Goal: Task Accomplishment & Management: Complete application form

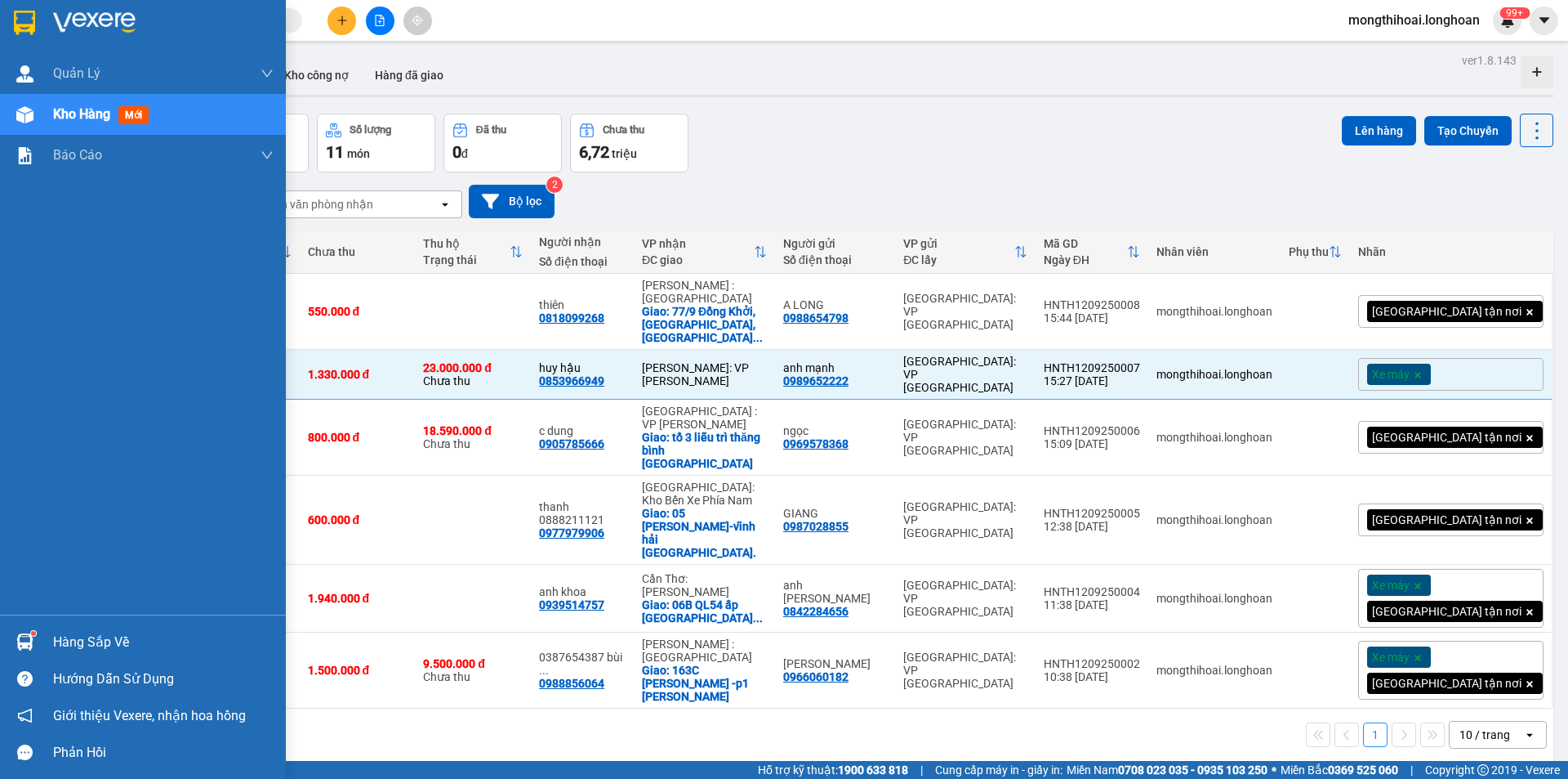
click at [9, 8] on div at bounding box center [143, 26] width 286 height 53
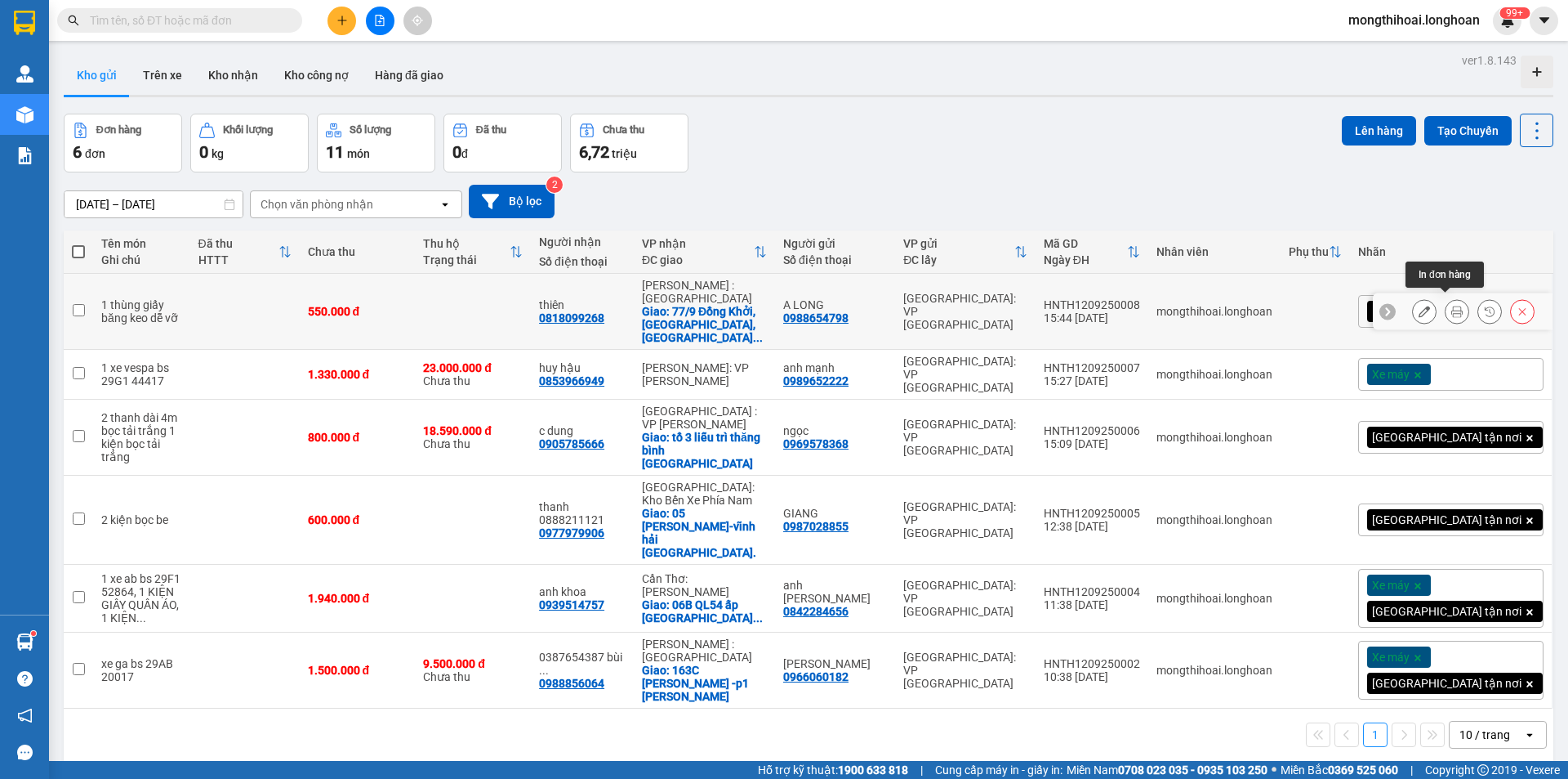
click at [1451, 305] on icon at bounding box center [1456, 311] width 12 height 12
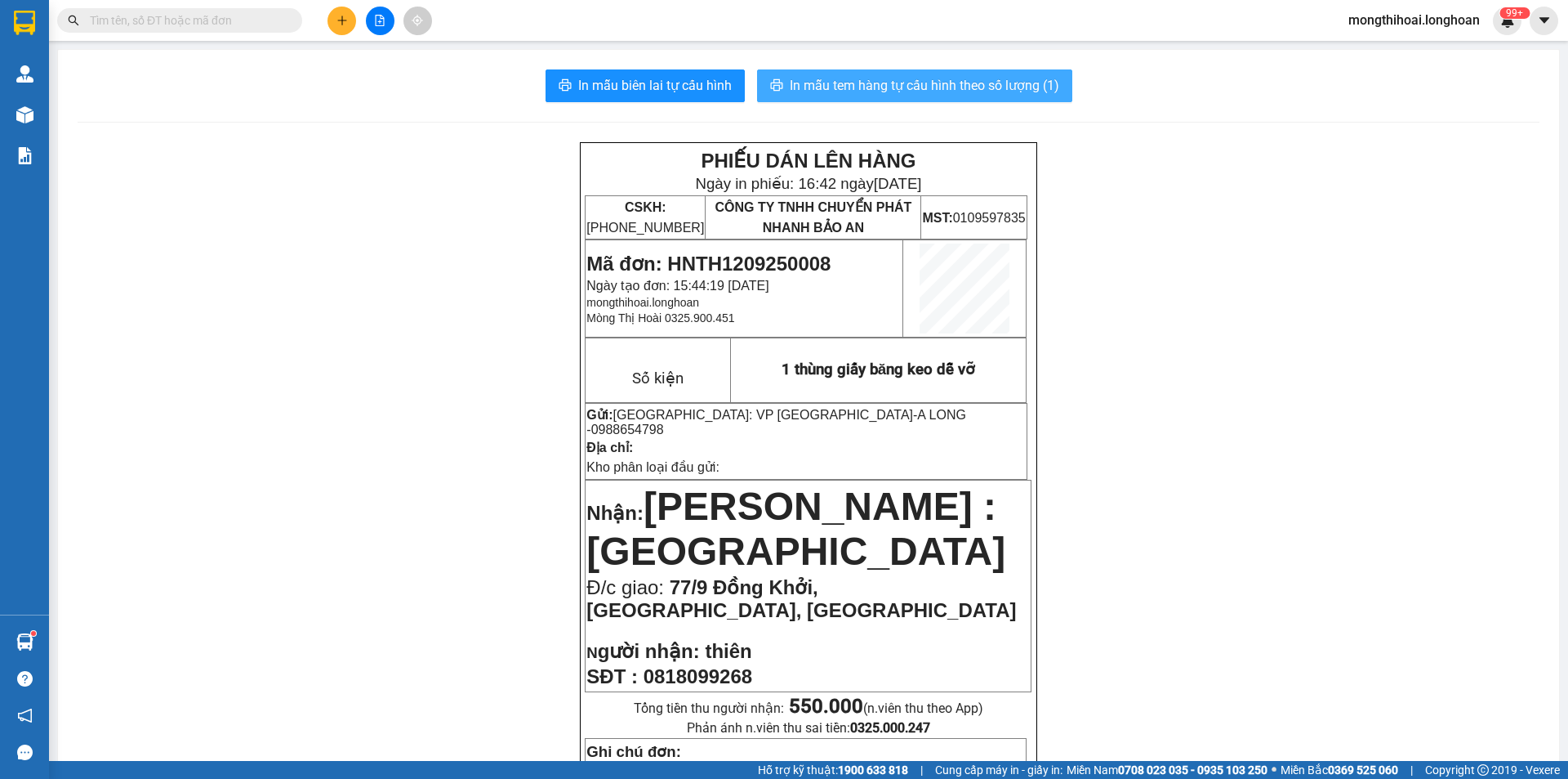
click at [867, 71] on button "In mẫu tem hàng tự cấu hình theo số lượng (1)" at bounding box center [915, 85] width 315 height 32
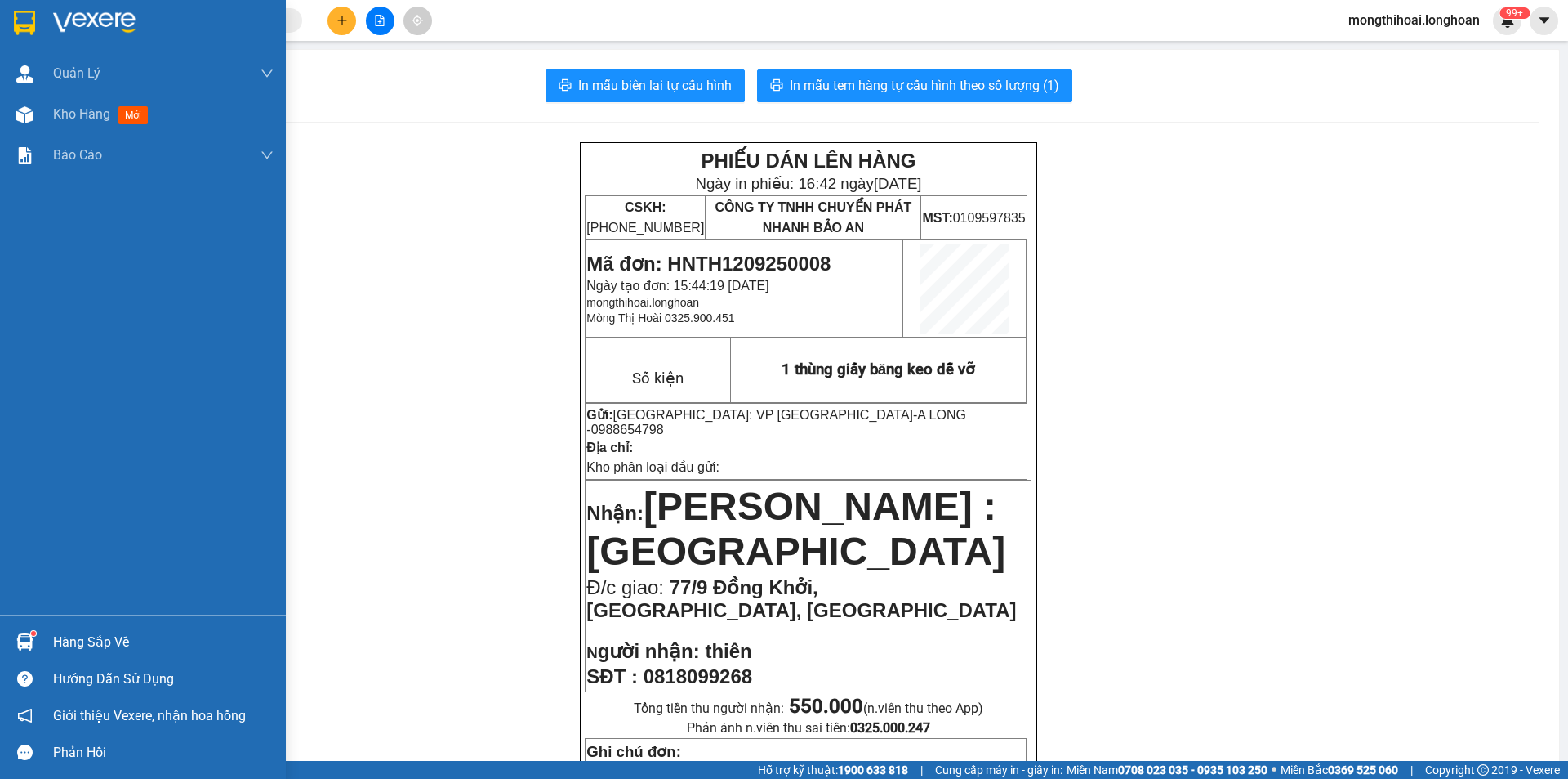
drag, startPoint x: 8, startPoint y: 27, endPoint x: 325, endPoint y: 2, distance: 318.0
click at [9, 25] on div at bounding box center [143, 26] width 286 height 53
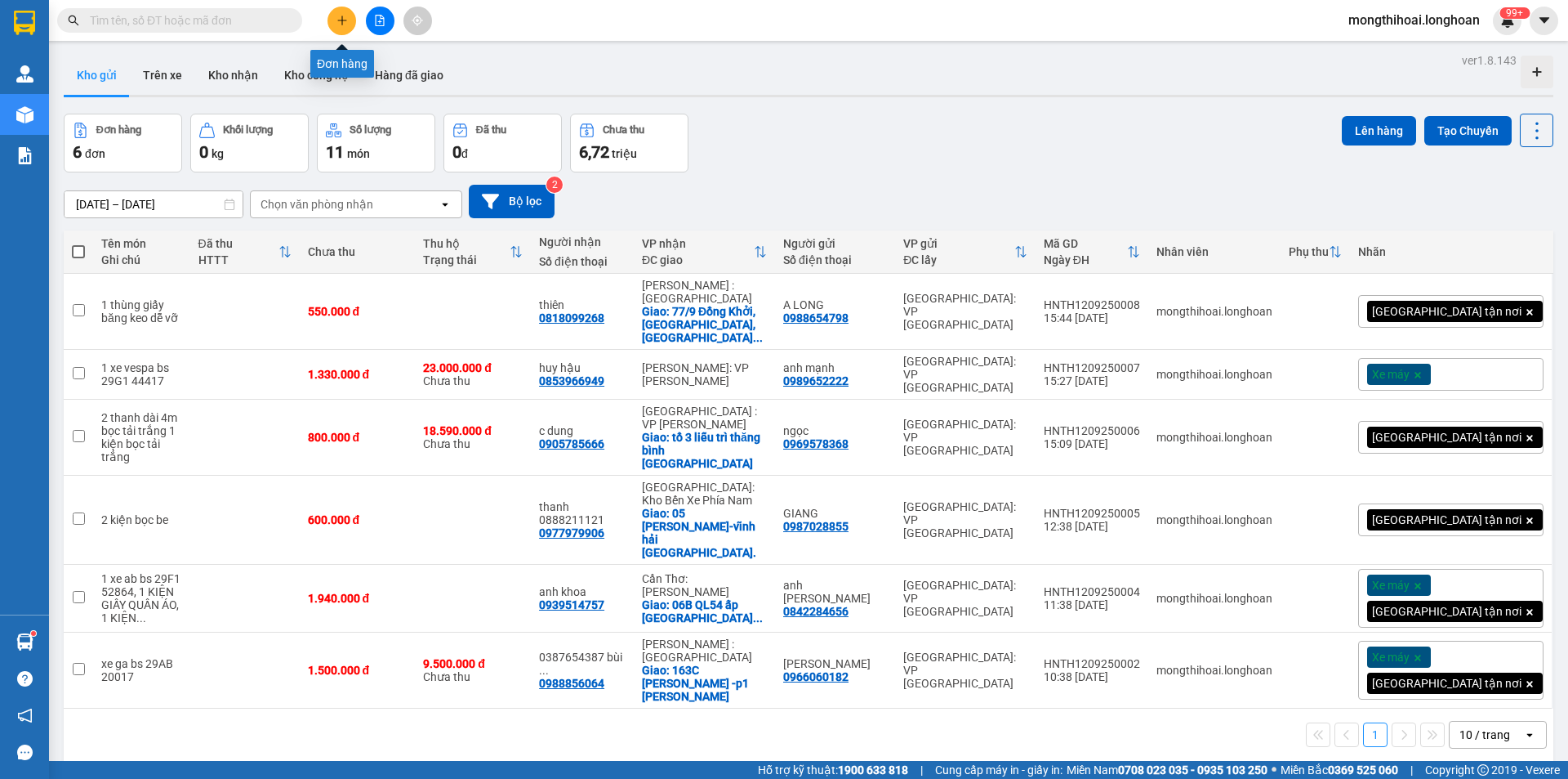
click at [348, 18] on button at bounding box center [341, 21] width 28 height 28
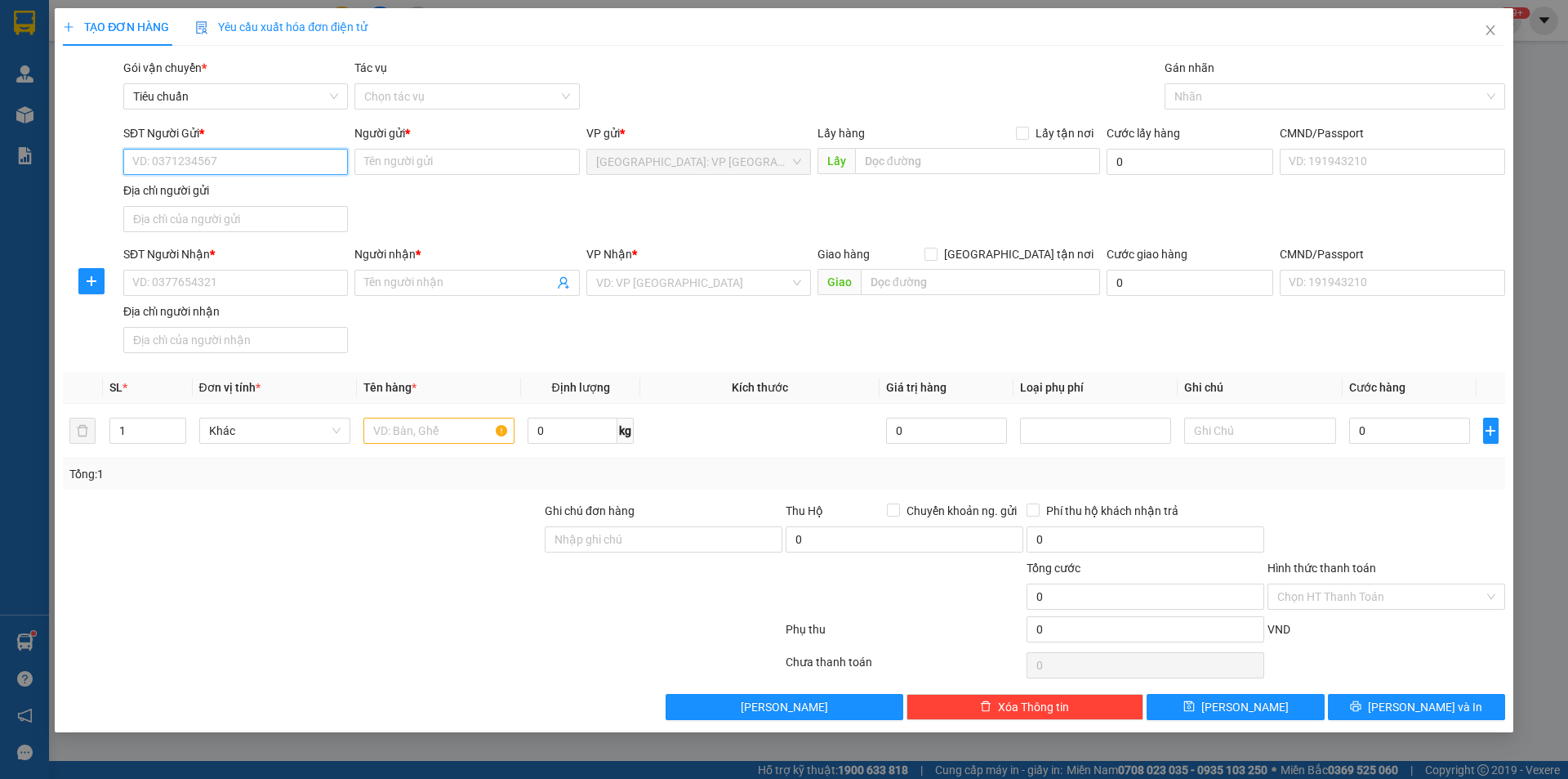
click at [317, 156] on input "SĐT Người Gửi *" at bounding box center [236, 161] width 225 height 26
click at [240, 204] on div "0348272222 - nam" at bounding box center [236, 194] width 225 height 26
type input "0348272222"
type input "nam"
checkbox input "true"
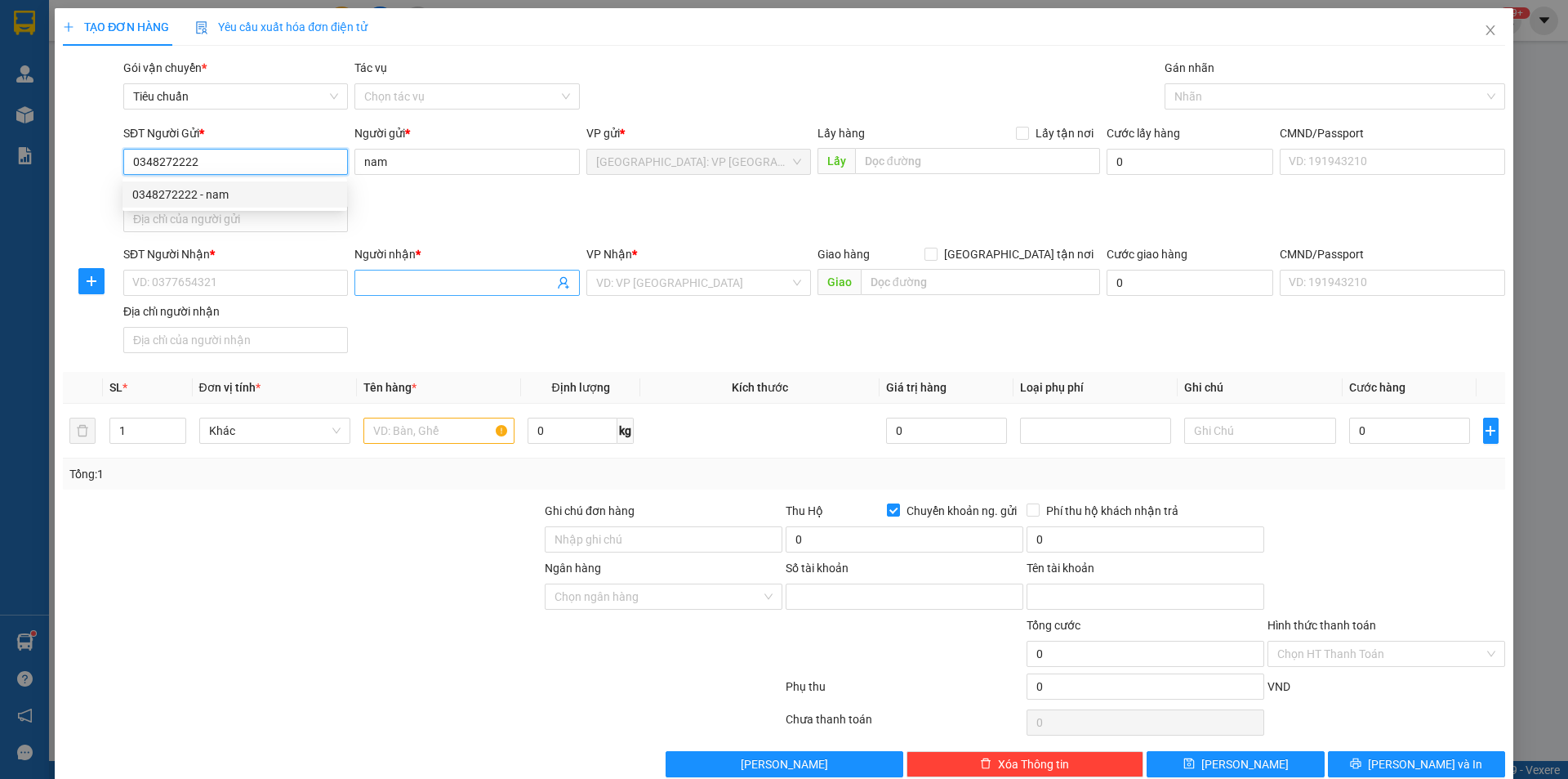
type input "0750193689999"
type input "[PERSON_NAME]"
type input "0348272222"
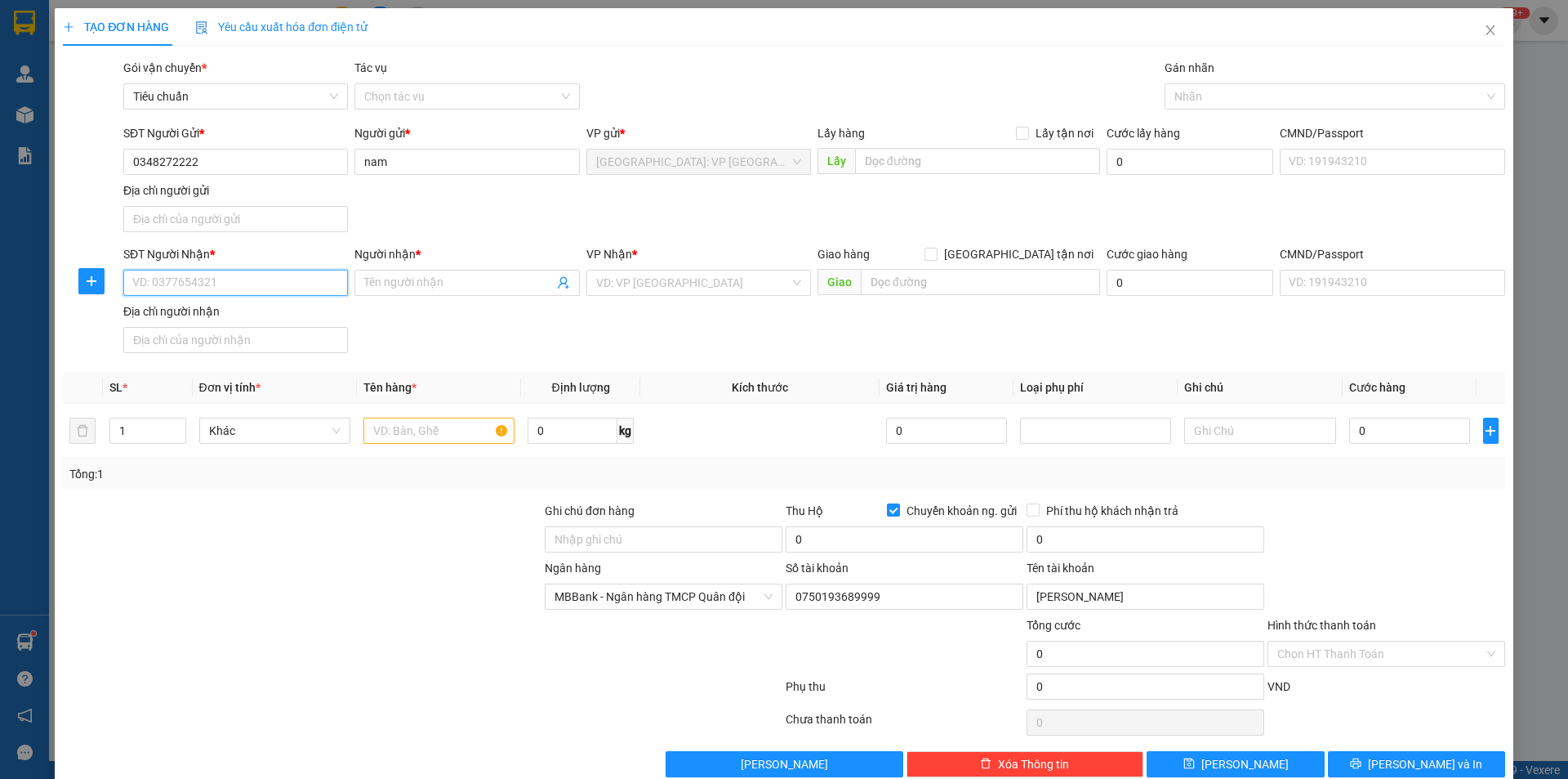
click at [329, 288] on input "SĐT Người Nhận *" at bounding box center [236, 282] width 225 height 26
click at [264, 318] on div "0944353333 - [PERSON_NAME]" at bounding box center [234, 315] width 203 height 18
type input "0944353333"
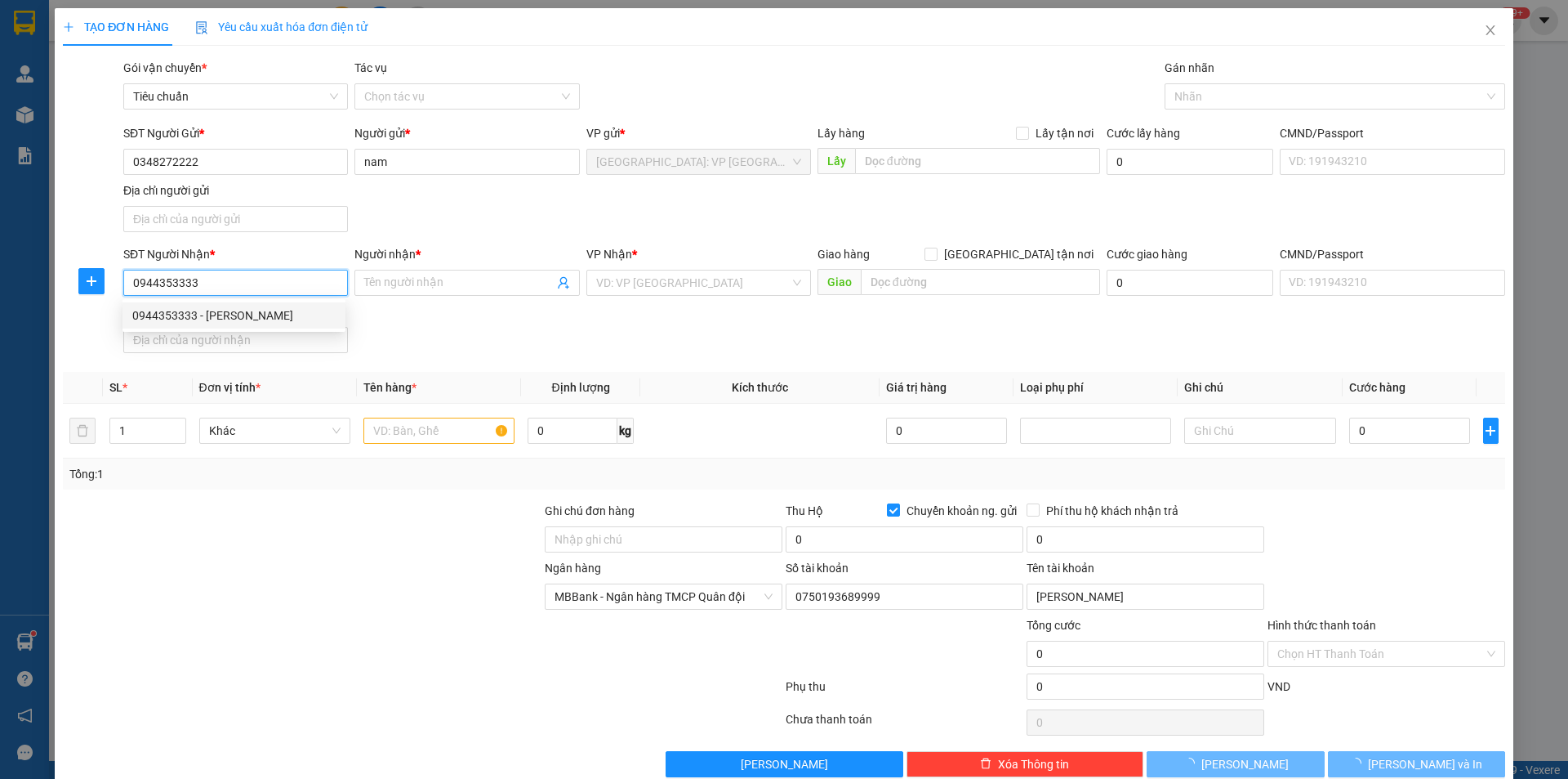
type input "anh duy"
checkbox input "true"
type input "số 3/47 đường [PERSON_NAME] trấn [GEOGRAPHIC_DATA] long an"
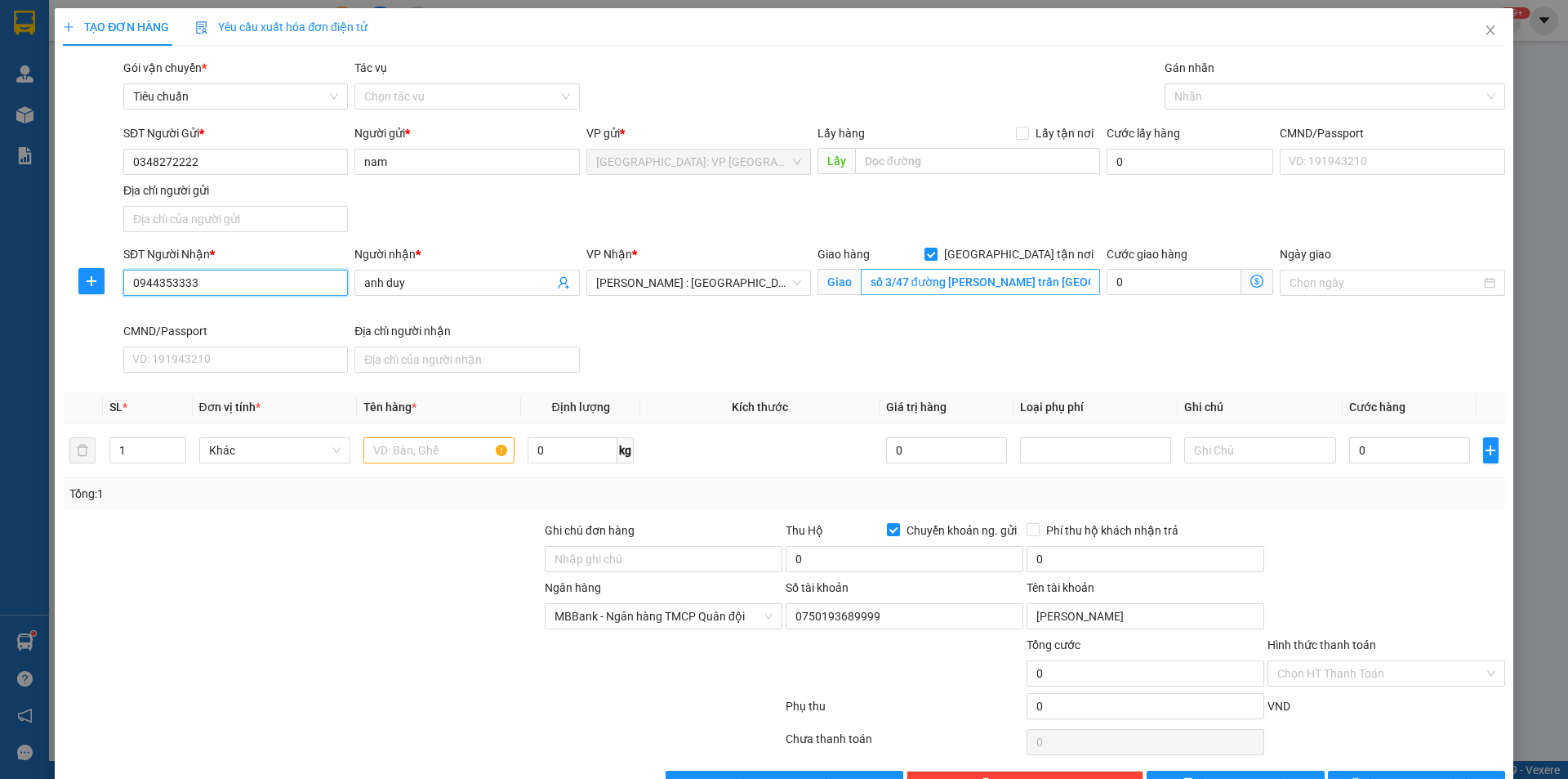
type input "0944353333"
click at [1018, 278] on input "số 3/47 đường [PERSON_NAME] trấn [GEOGRAPHIC_DATA] long an" at bounding box center [980, 282] width 240 height 26
click at [1001, 277] on input "số 3/47 đường [PERSON_NAME] trấn [GEOGRAPHIC_DATA] long an" at bounding box center [980, 282] width 240 height 26
click at [1247, 101] on div at bounding box center [1326, 96] width 316 height 20
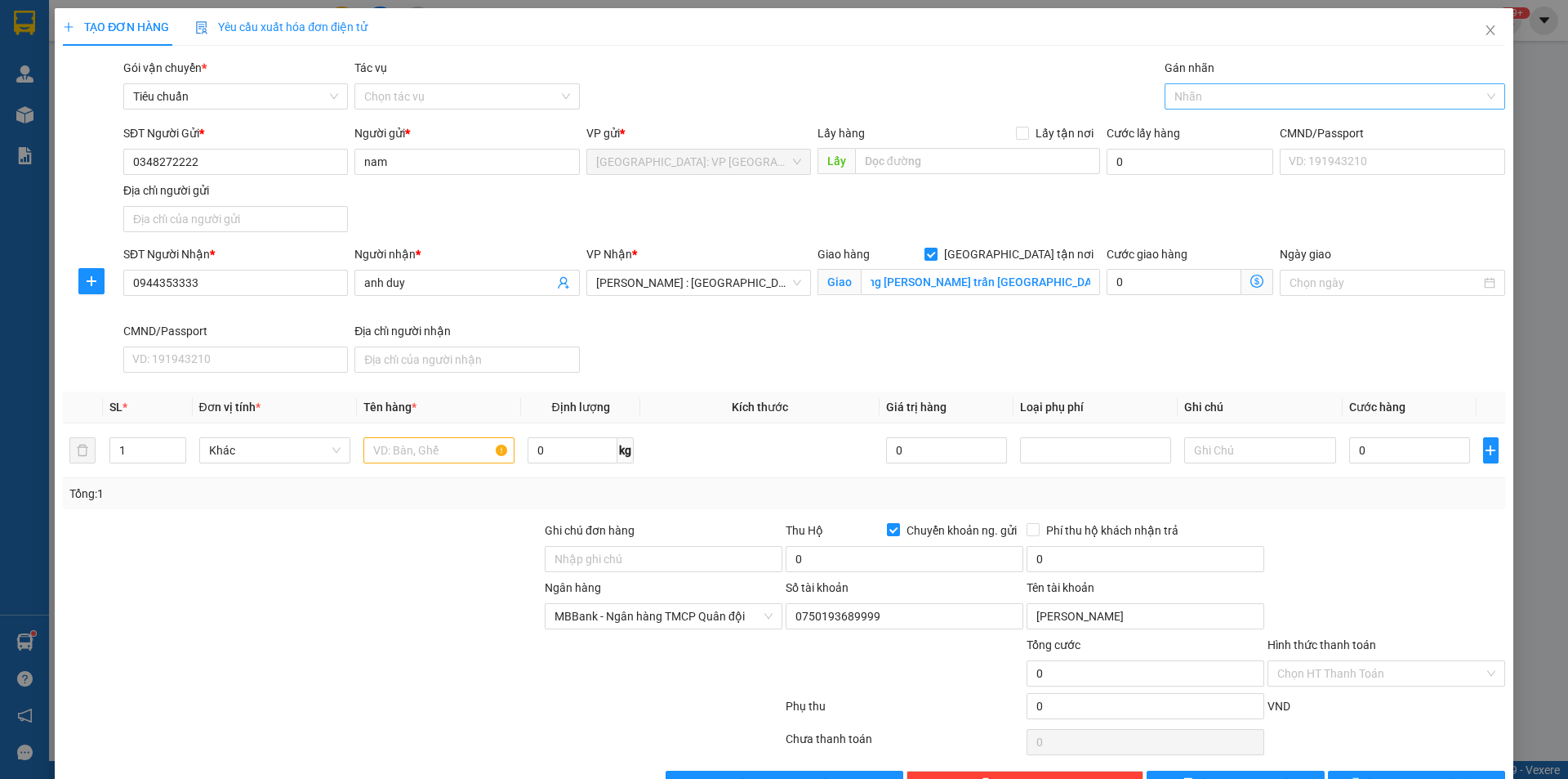
scroll to position [0, 0]
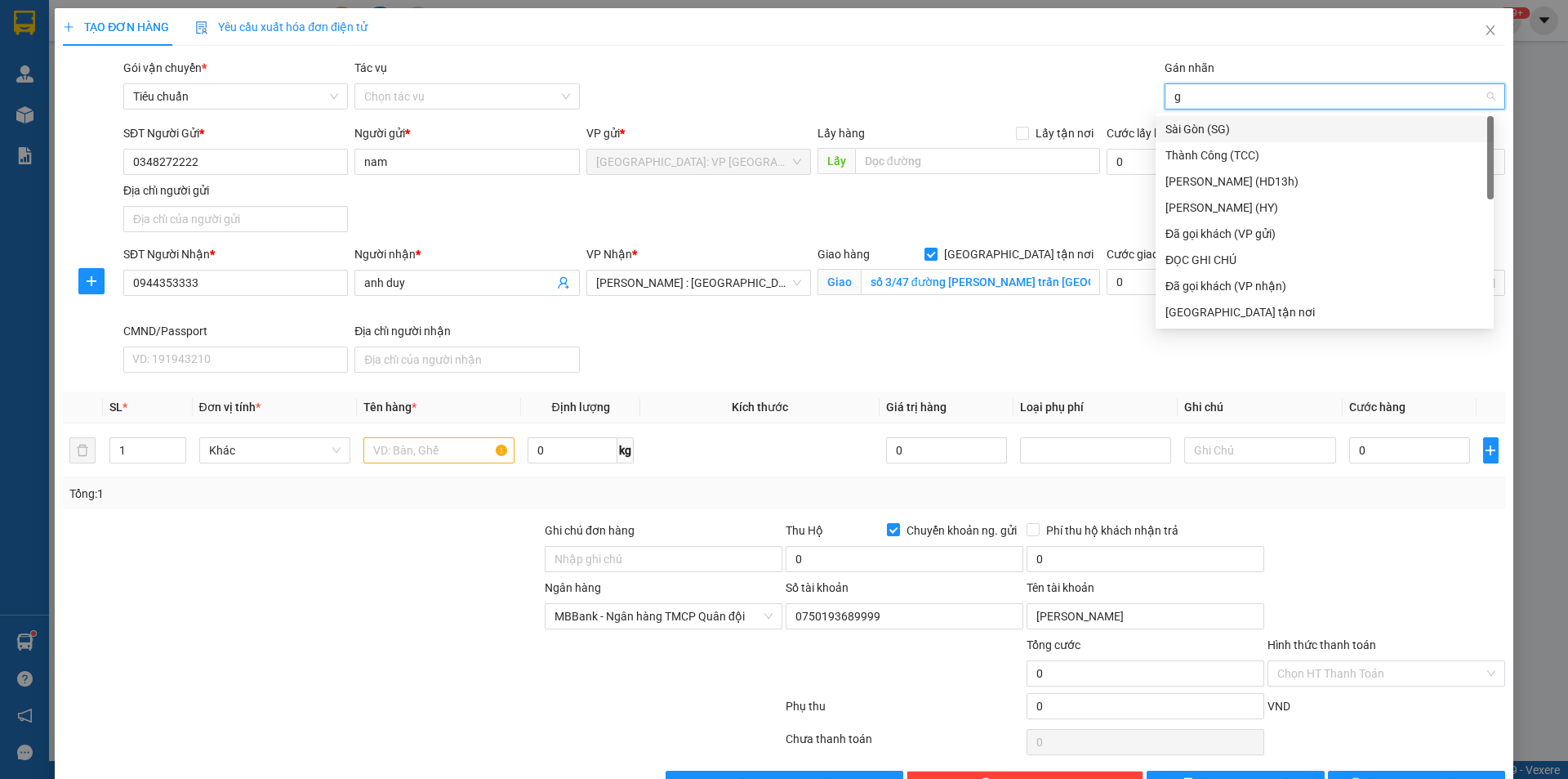
type input "gi"
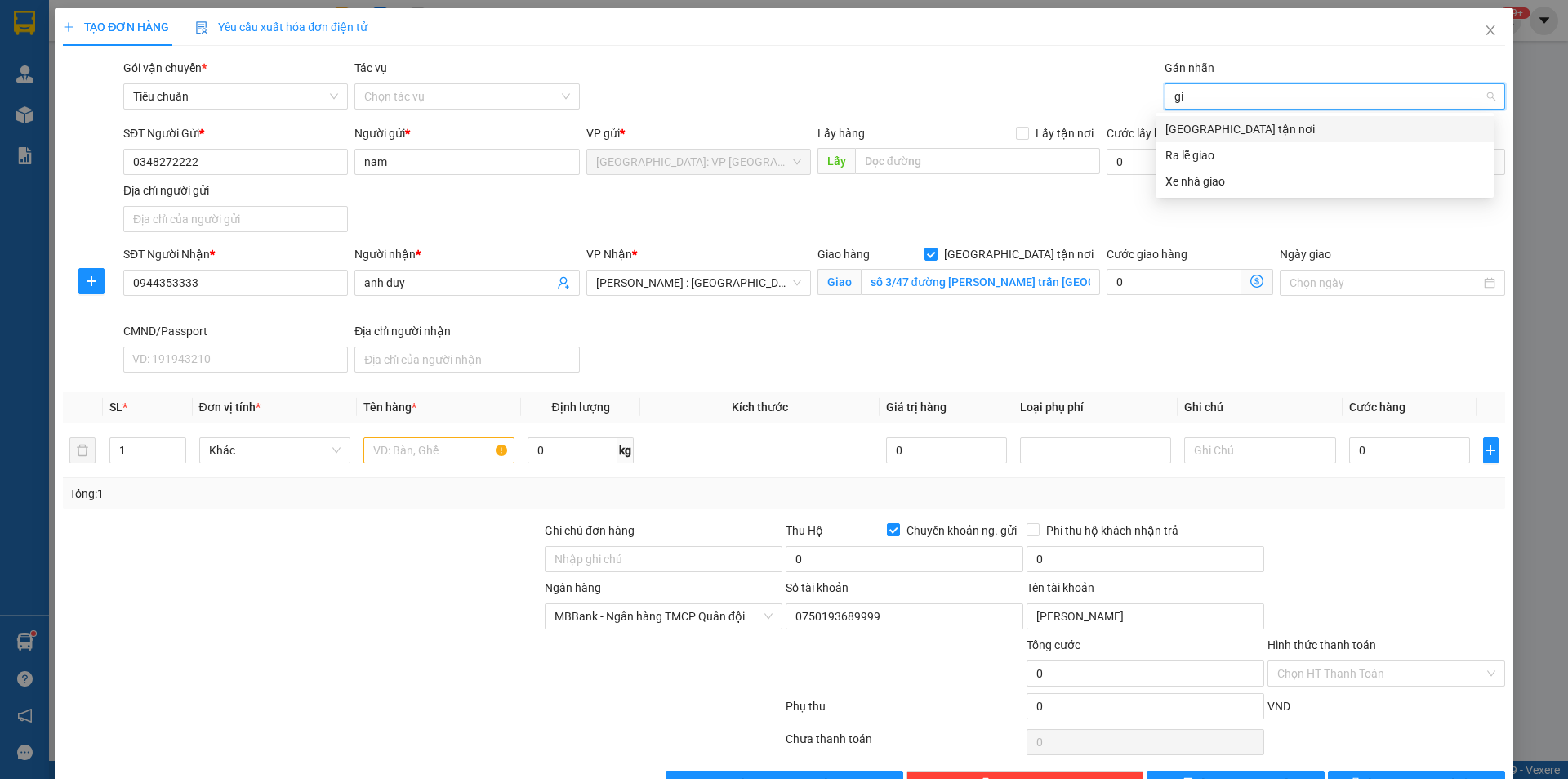
click at [1212, 134] on div "[GEOGRAPHIC_DATA] tận nơi" at bounding box center [1324, 129] width 319 height 18
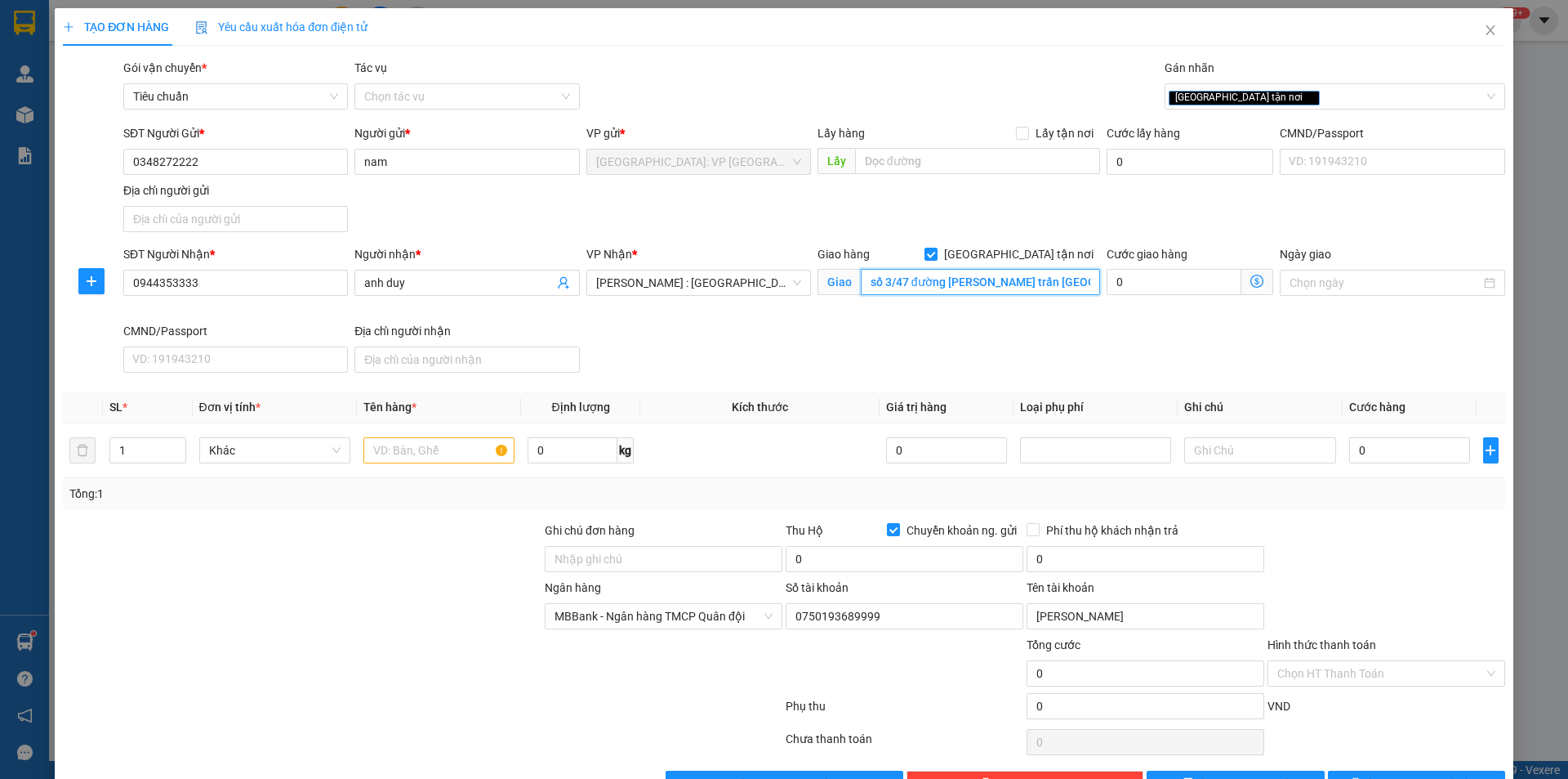
click at [1028, 283] on input "số 3/47 đường [PERSON_NAME] trấn [GEOGRAPHIC_DATA] long an" at bounding box center [980, 282] width 240 height 26
type input "253 ấp thuận bắc xã an thành [GEOGRAPHIC_DATA] long an"
click at [466, 453] on input "text" at bounding box center [438, 450] width 151 height 26
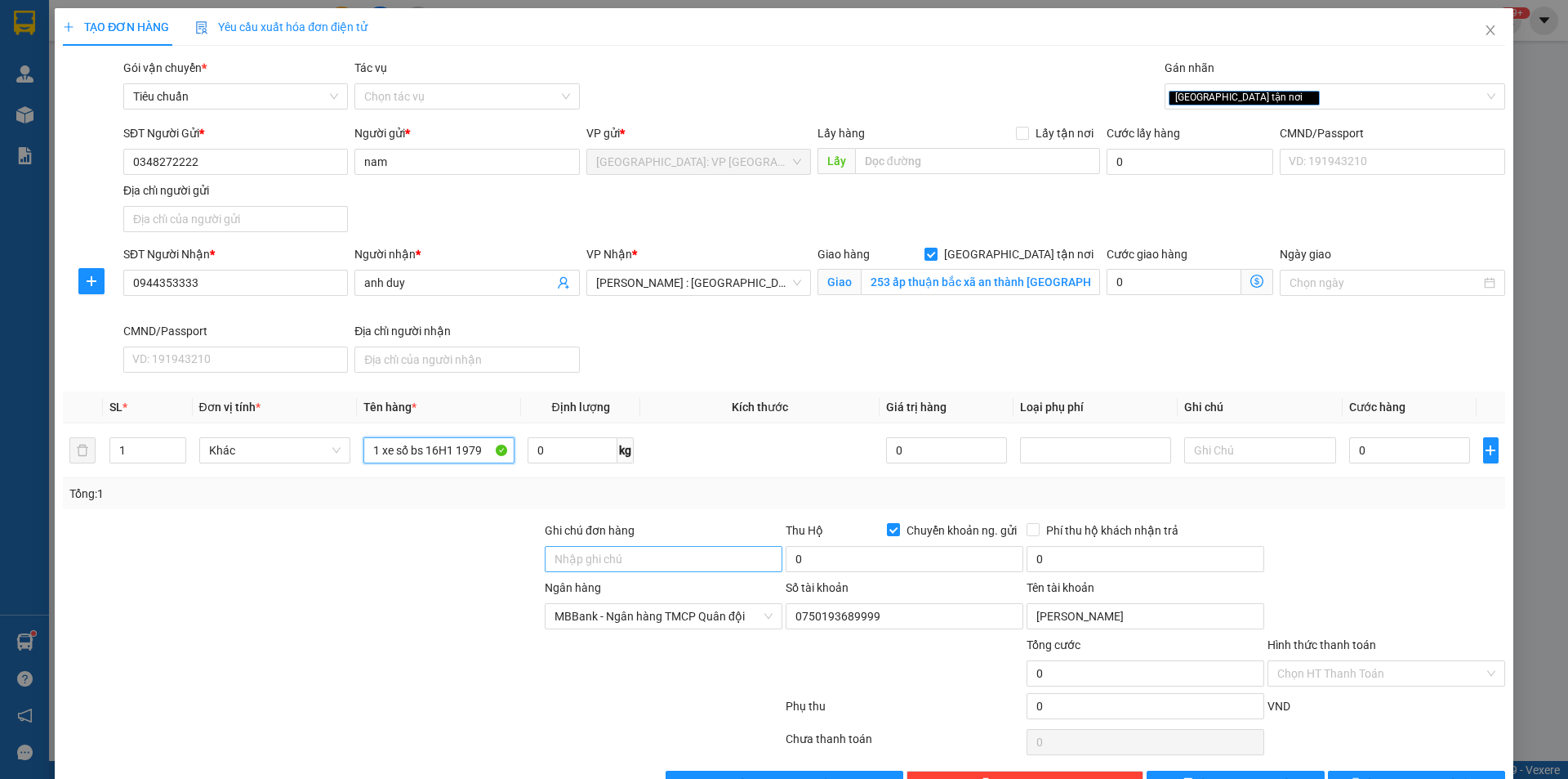
type input "1 xe số bs 16H1 1979"
click at [726, 552] on input "Ghi chú đơn hàng" at bounding box center [663, 559] width 238 height 26
click at [700, 553] on input "1 chìa khoá quấn tay lái" at bounding box center [663, 559] width 238 height 26
type input "1 chìa khoá quấn tay lái , 1 CAVET ĐỂ CỐP"
click at [1366, 452] on input "0" at bounding box center [1410, 450] width 121 height 26
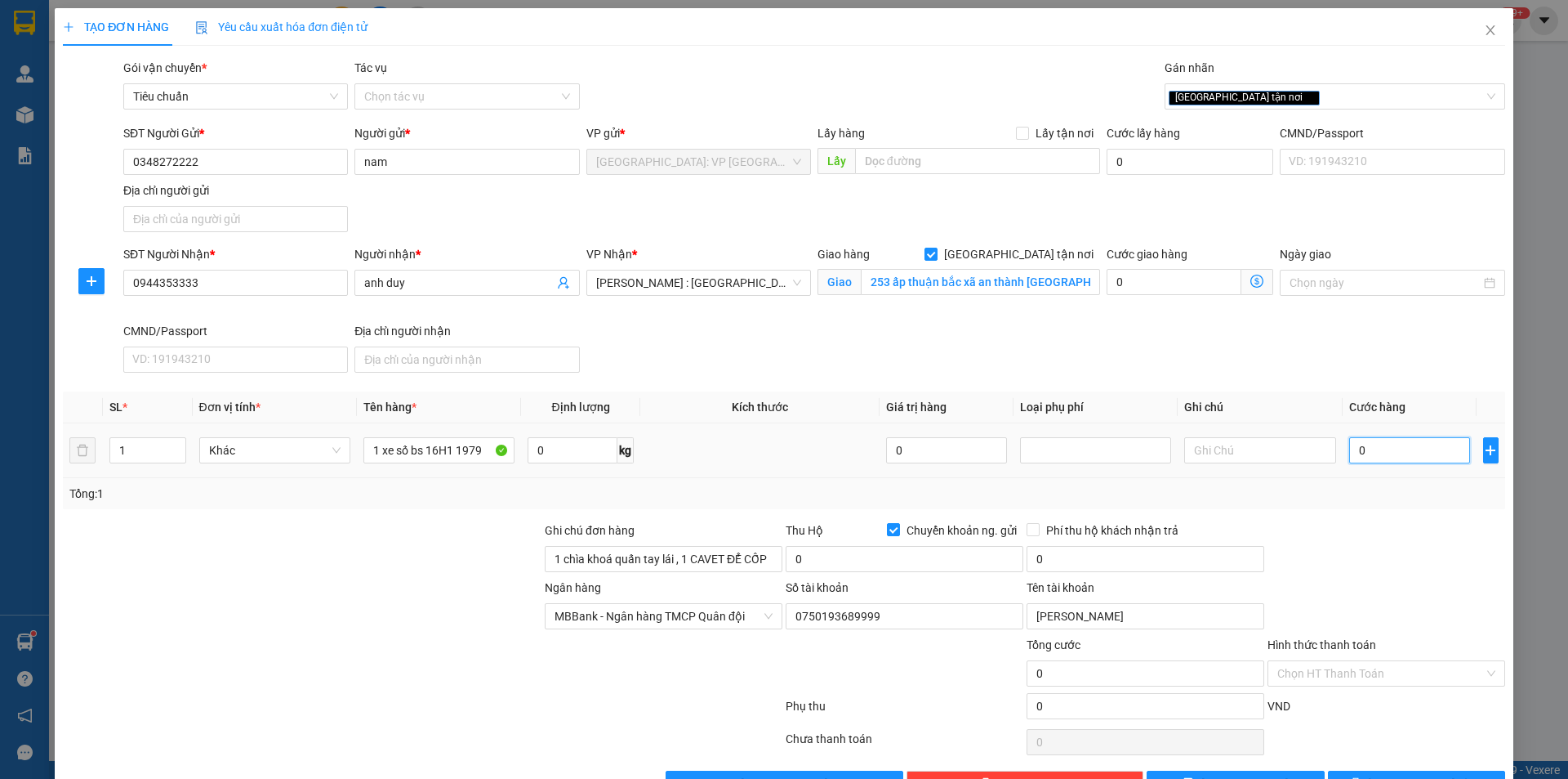
type input "1"
type input "15"
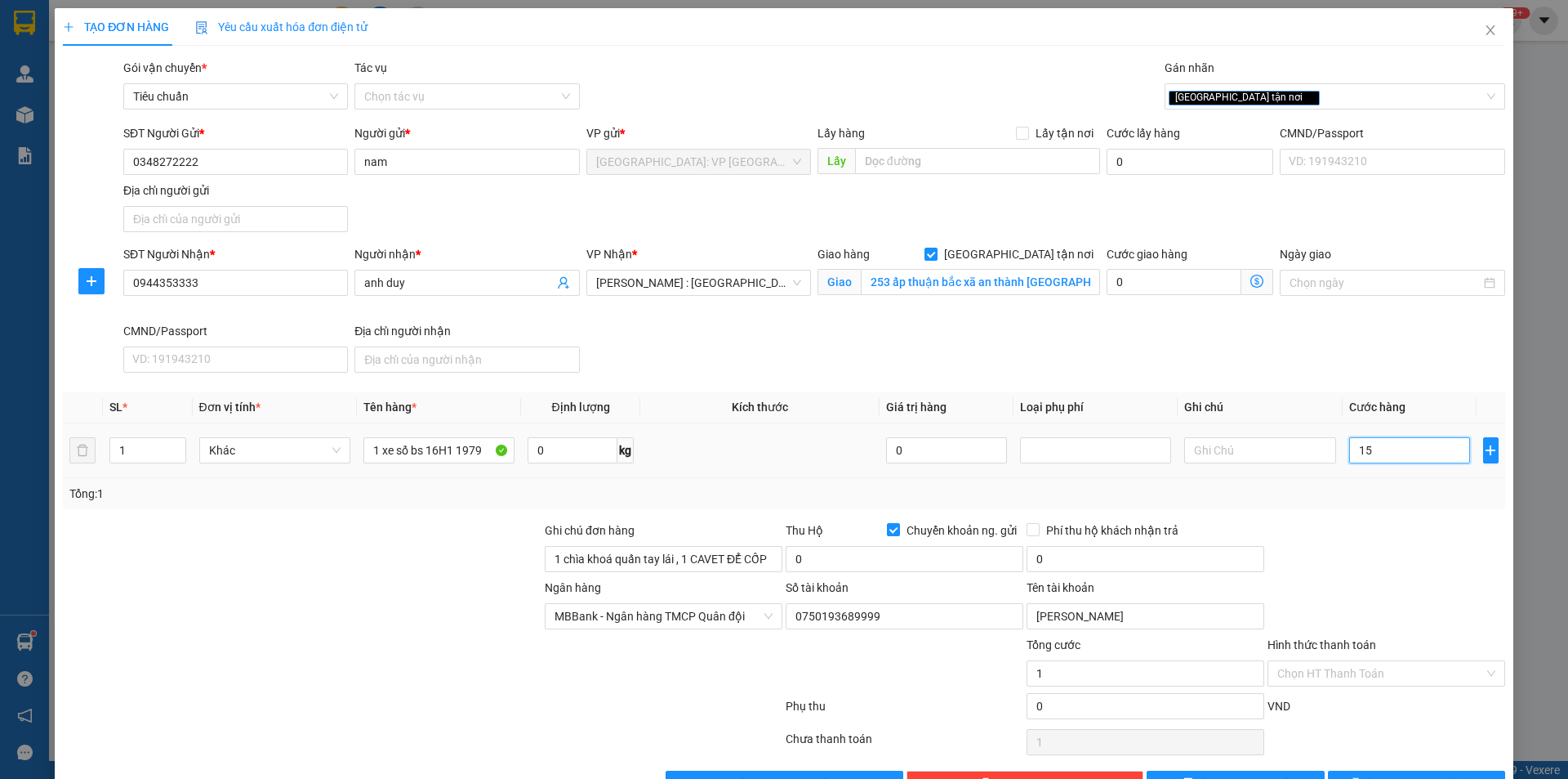
type input "15"
type input "158"
type input "1.580"
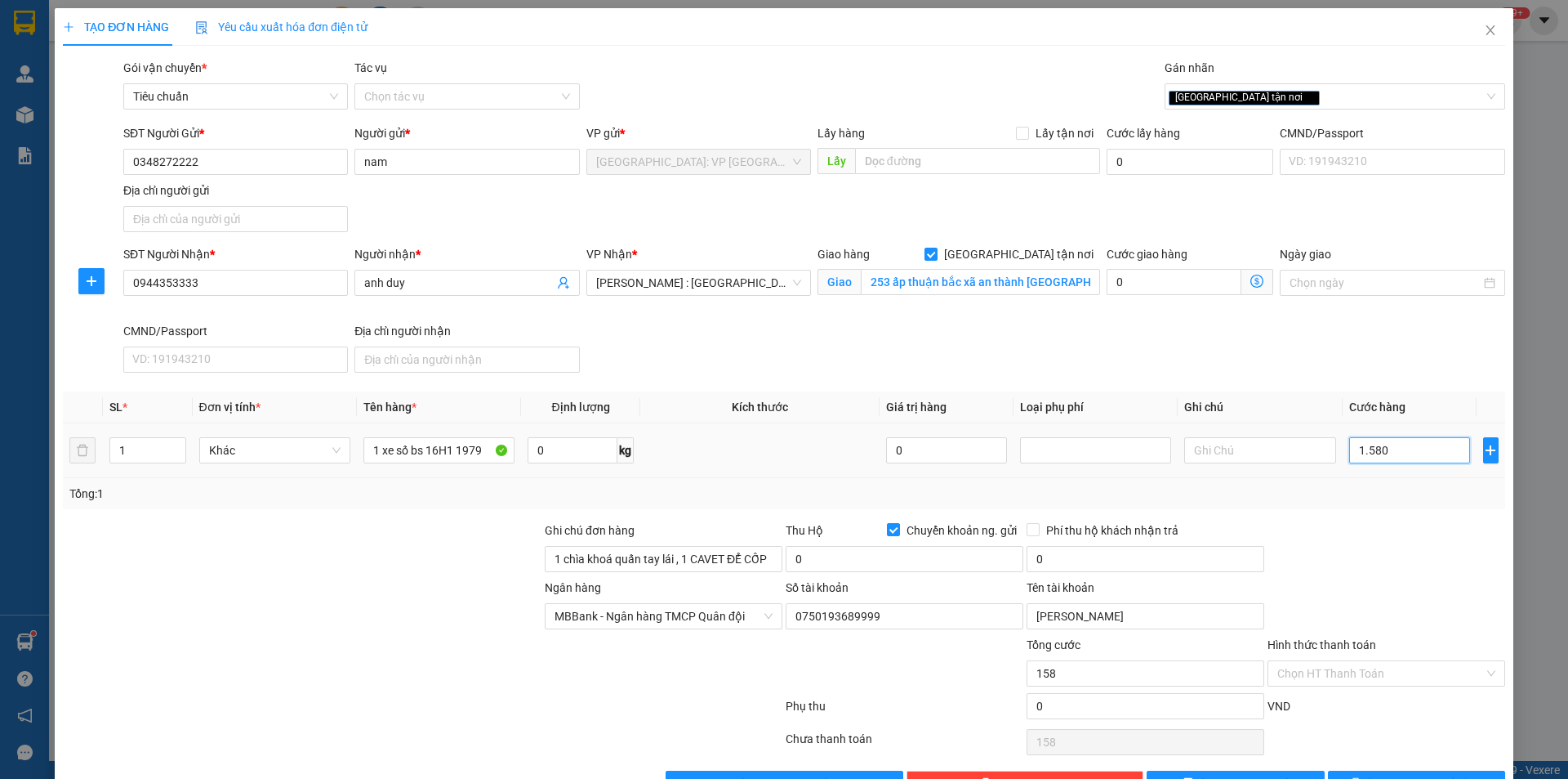
type input "1.580"
type input "15.800"
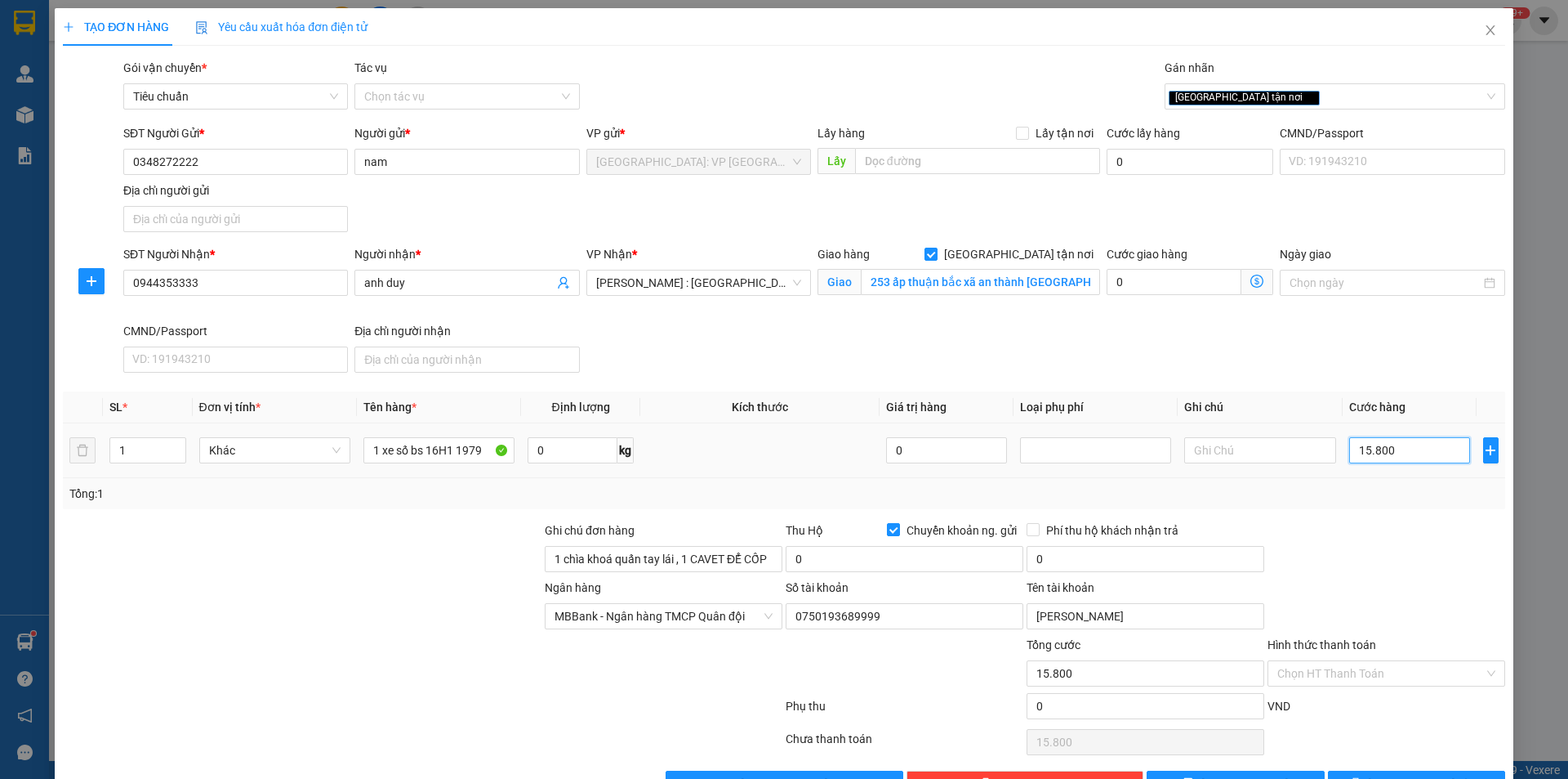
type input "158.000"
type input "1.580.000"
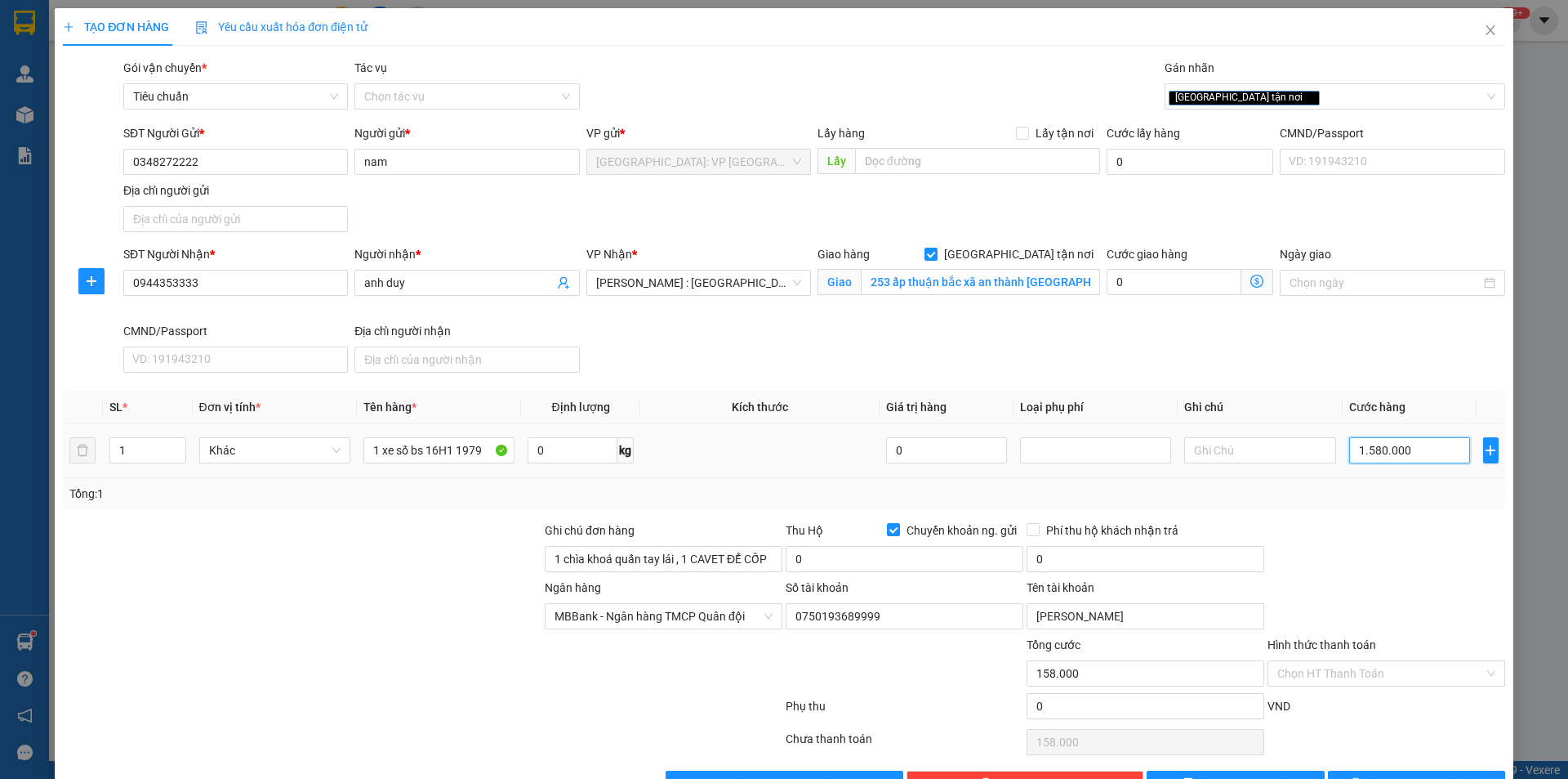
type input "1.580.000"
click at [1413, 454] on input "1.580.000" at bounding box center [1410, 450] width 121 height 26
click at [854, 562] on input "0" at bounding box center [904, 559] width 238 height 26
type input "16.000.000"
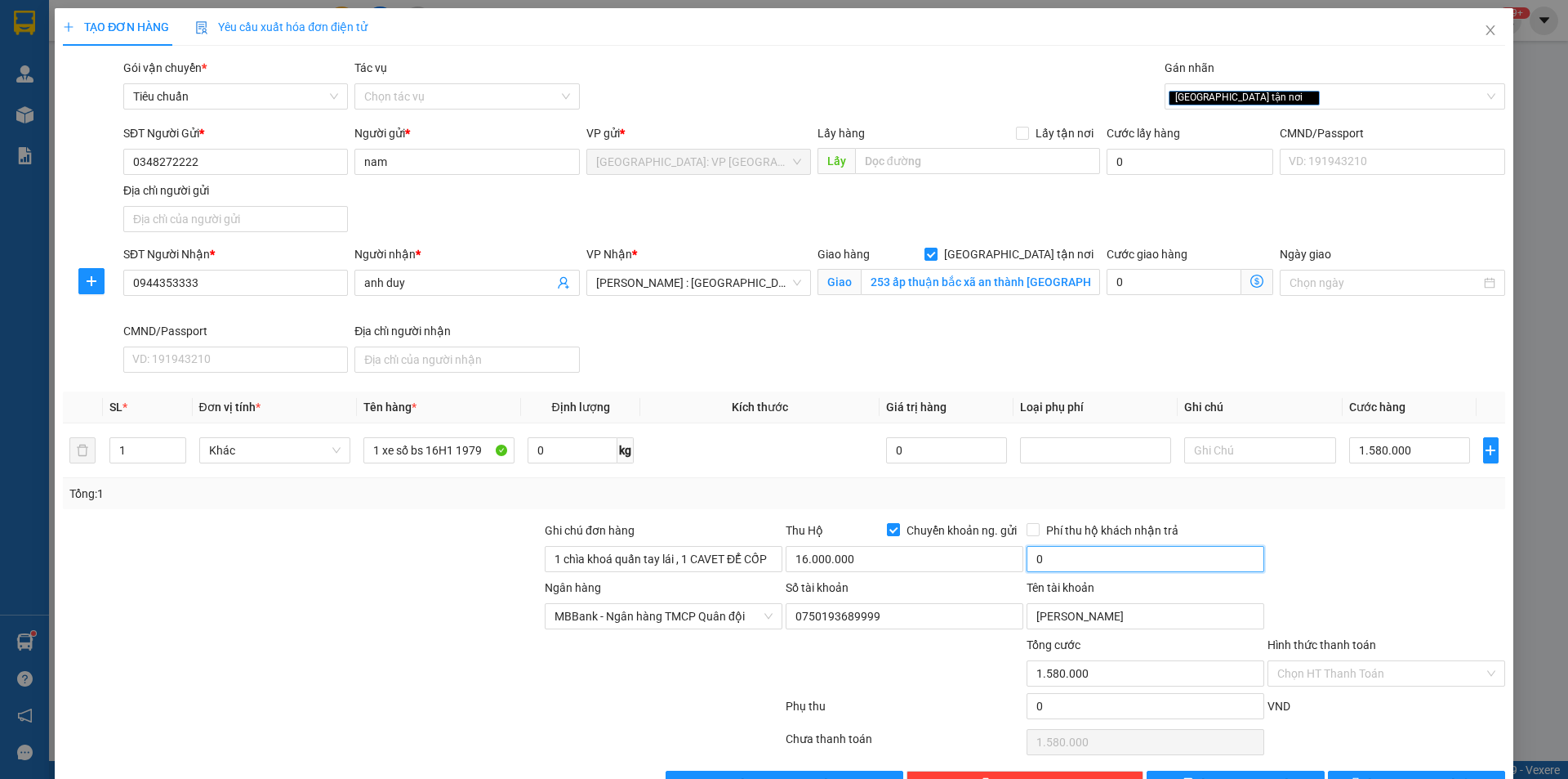
click at [1033, 557] on input "0" at bounding box center [1144, 559] width 238 height 26
type input "35.000"
drag, startPoint x: 1021, startPoint y: 526, endPoint x: 1081, endPoint y: 505, distance: 63.6
click at [1026, 525] on input "Phí thu hộ khách nhận trả" at bounding box center [1032, 528] width 12 height 12
checkbox input "true"
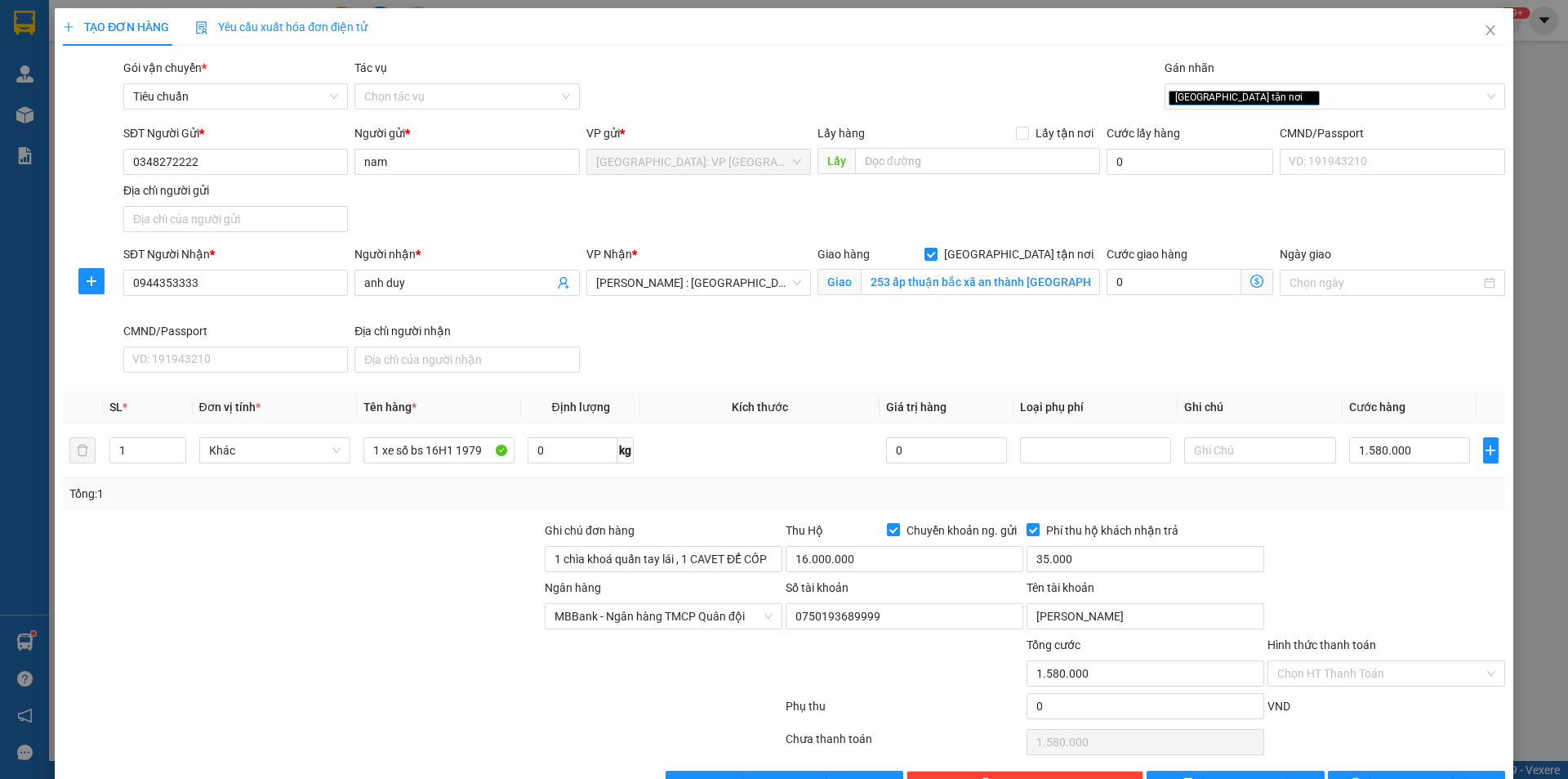
scroll to position [50, 0]
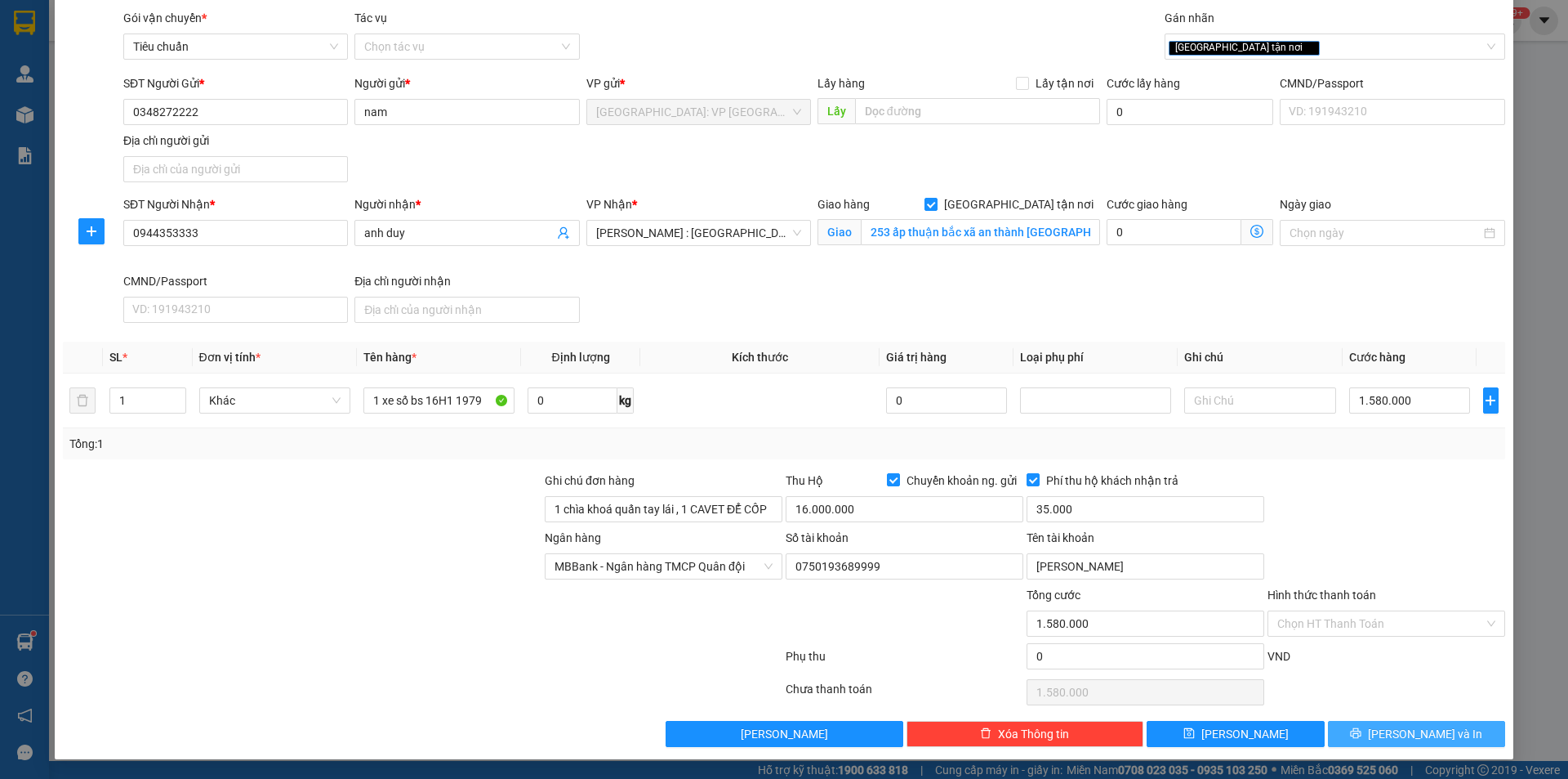
click at [1385, 735] on button "[PERSON_NAME] và In" at bounding box center [1415, 733] width 177 height 26
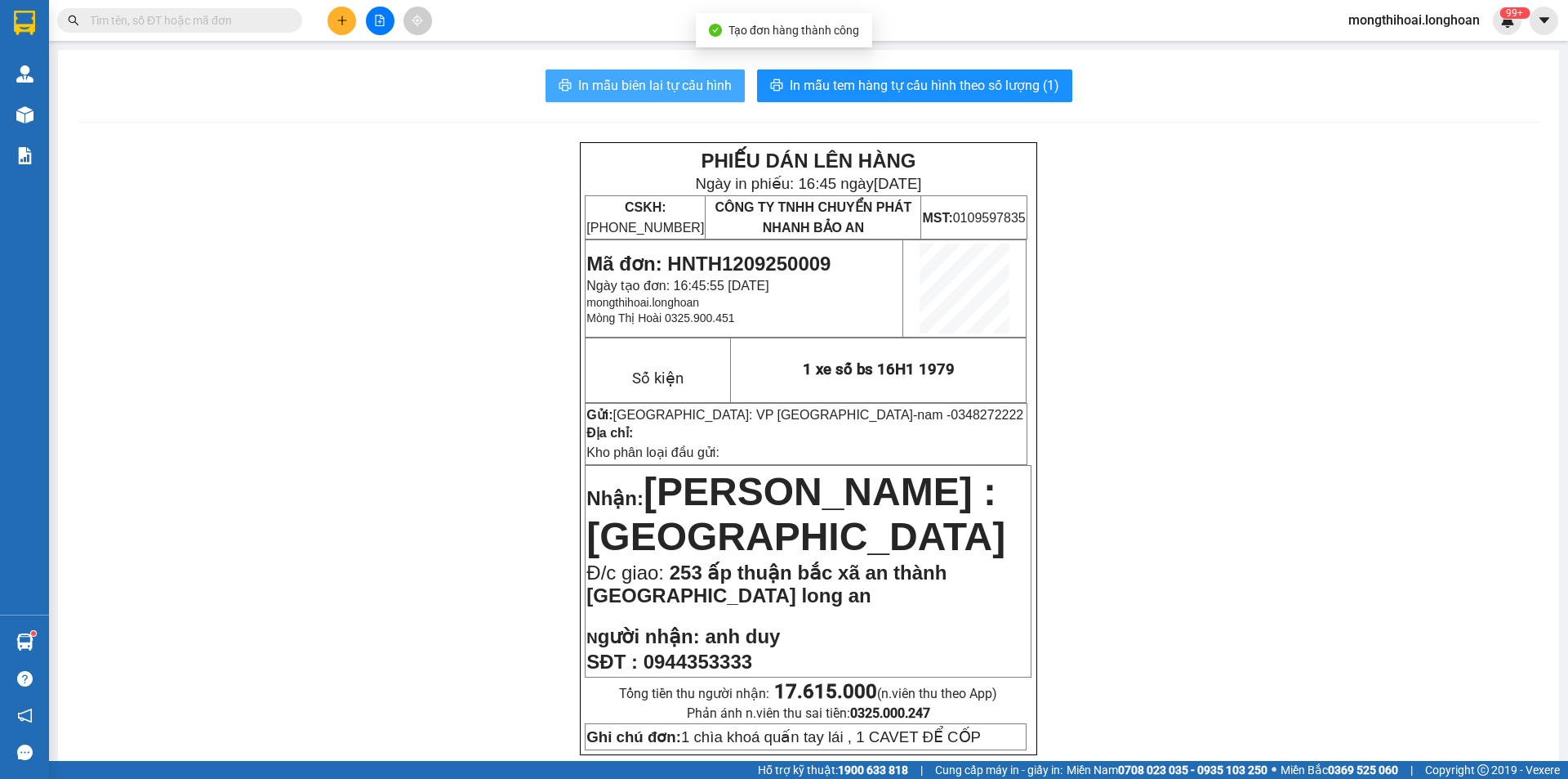
click at [620, 84] on span "In mẫu biên lai tự cấu hình" at bounding box center [654, 85] width 154 height 21
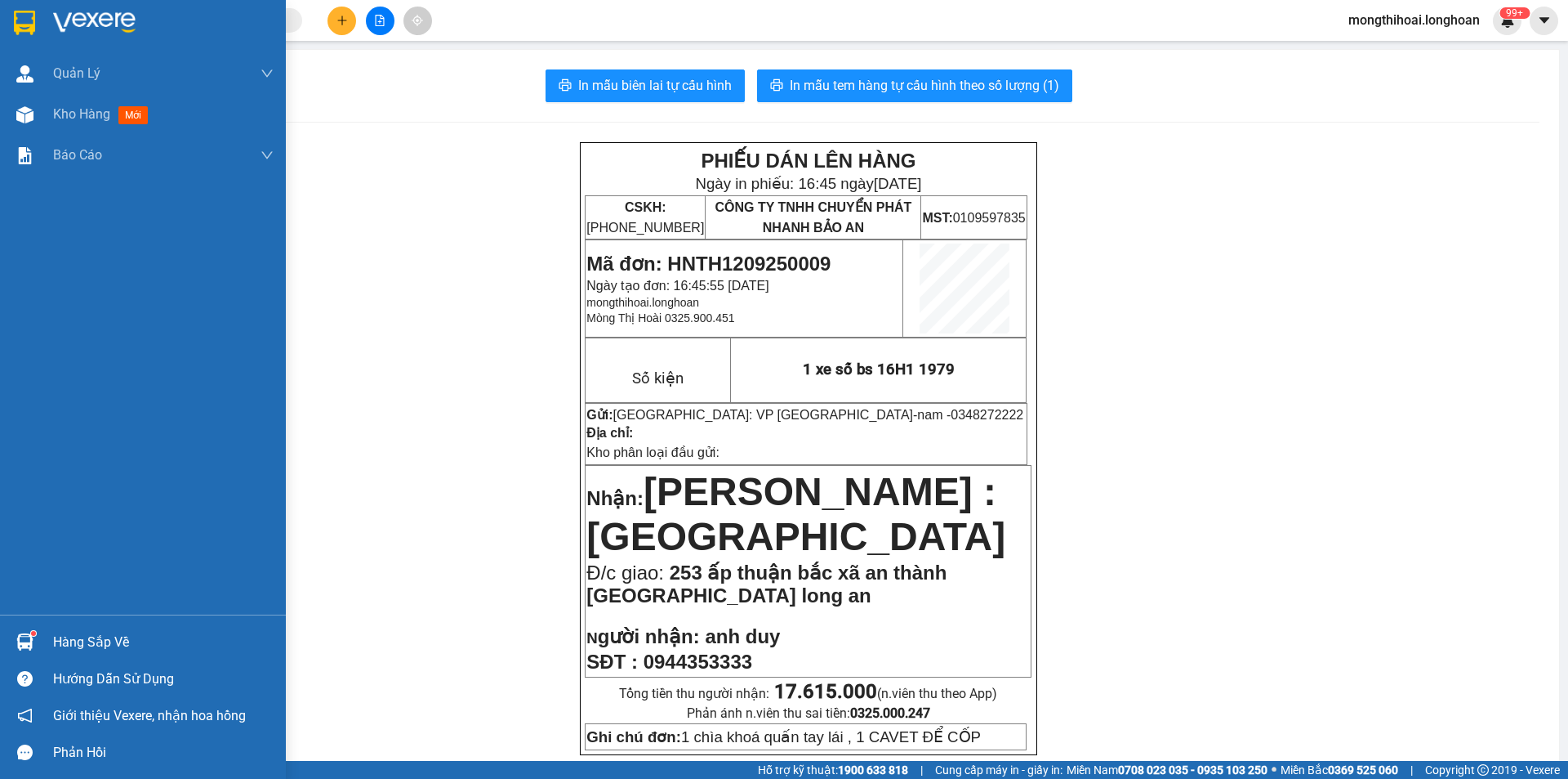
drag, startPoint x: 0, startPoint y: 7, endPoint x: 11, endPoint y: 7, distance: 11.0
click at [11, 7] on div at bounding box center [143, 26] width 286 height 53
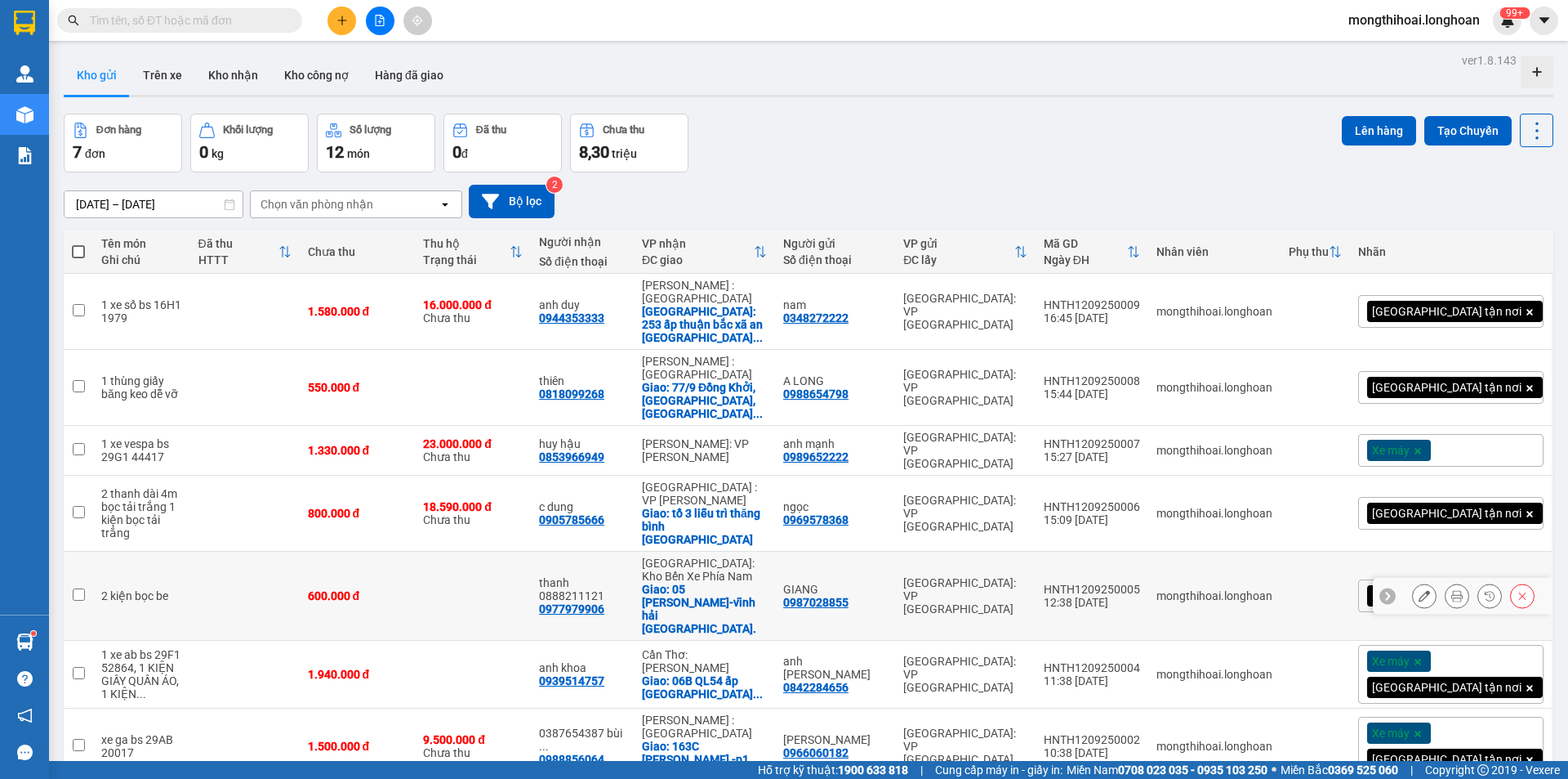
scroll to position [75, 0]
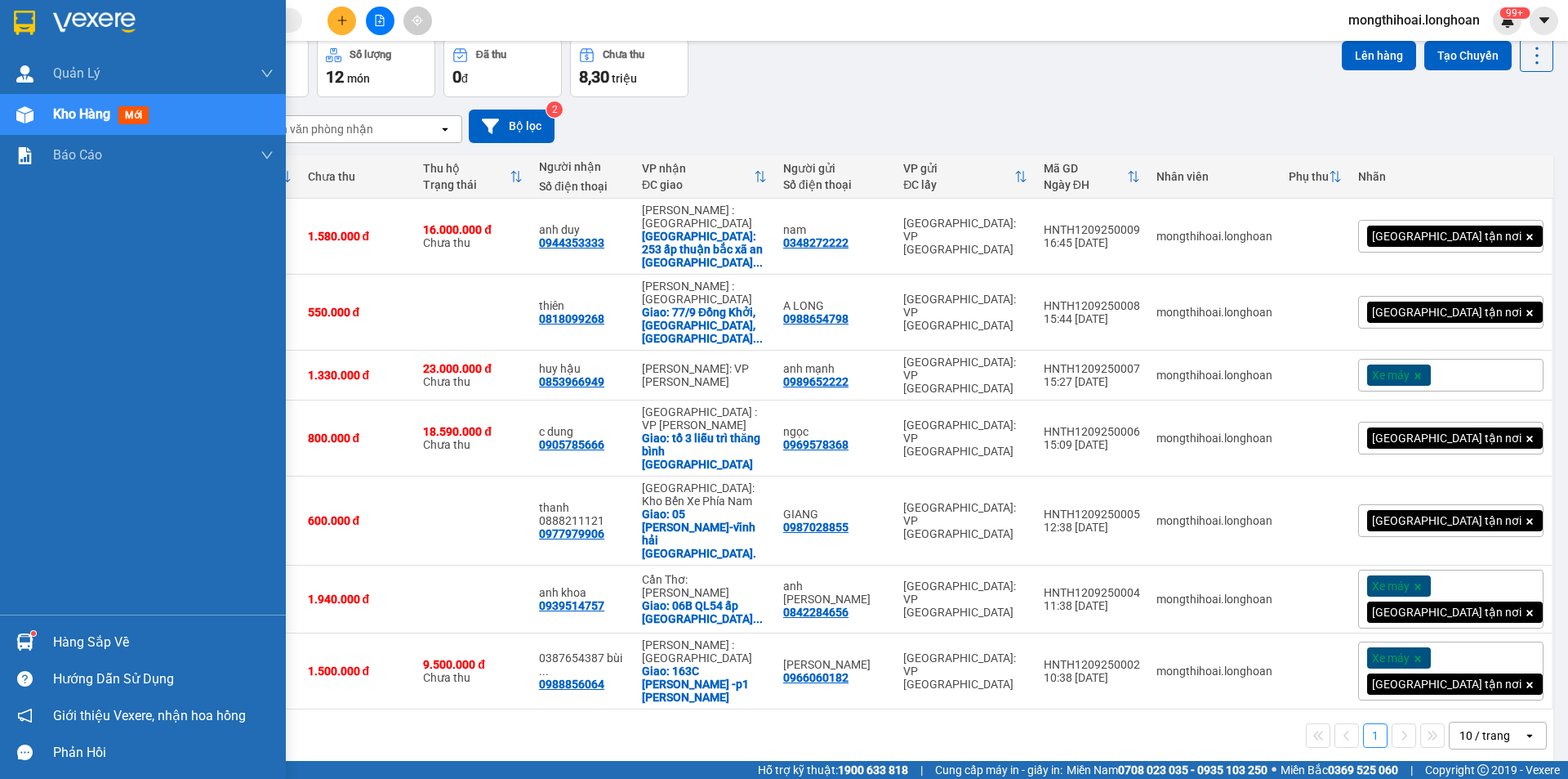
click at [0, 23] on div at bounding box center [143, 26] width 286 height 53
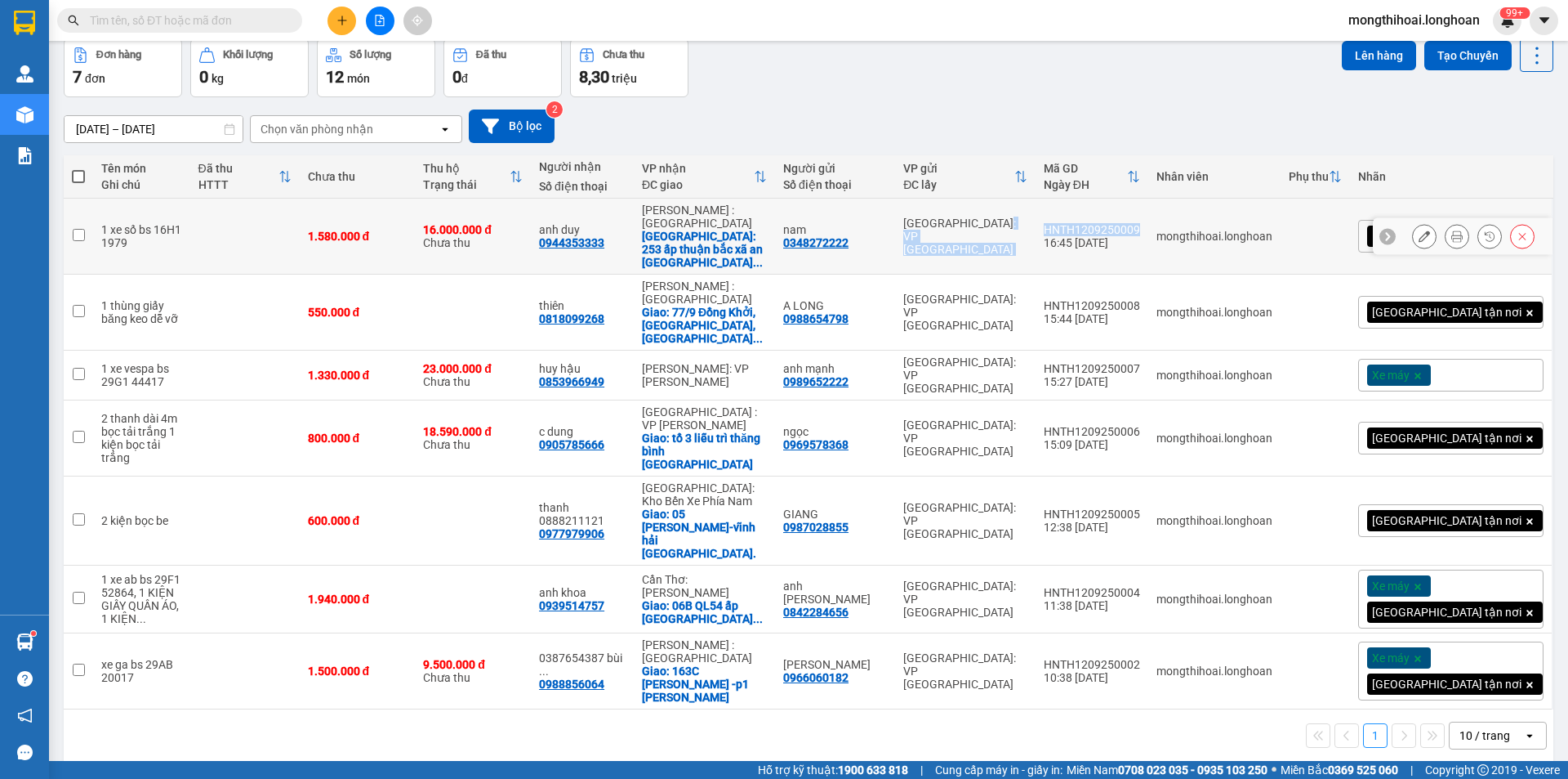
drag, startPoint x: 1112, startPoint y: 206, endPoint x: 1222, endPoint y: 226, distance: 111.8
click at [1222, 226] on tr "1 xe số bs 16H1 1979 1.580.000 đ 16.000.000 đ [GEOGRAPHIC_DATA] duy 0944353333 …" at bounding box center [808, 237] width 1490 height 76
checkbox input "true"
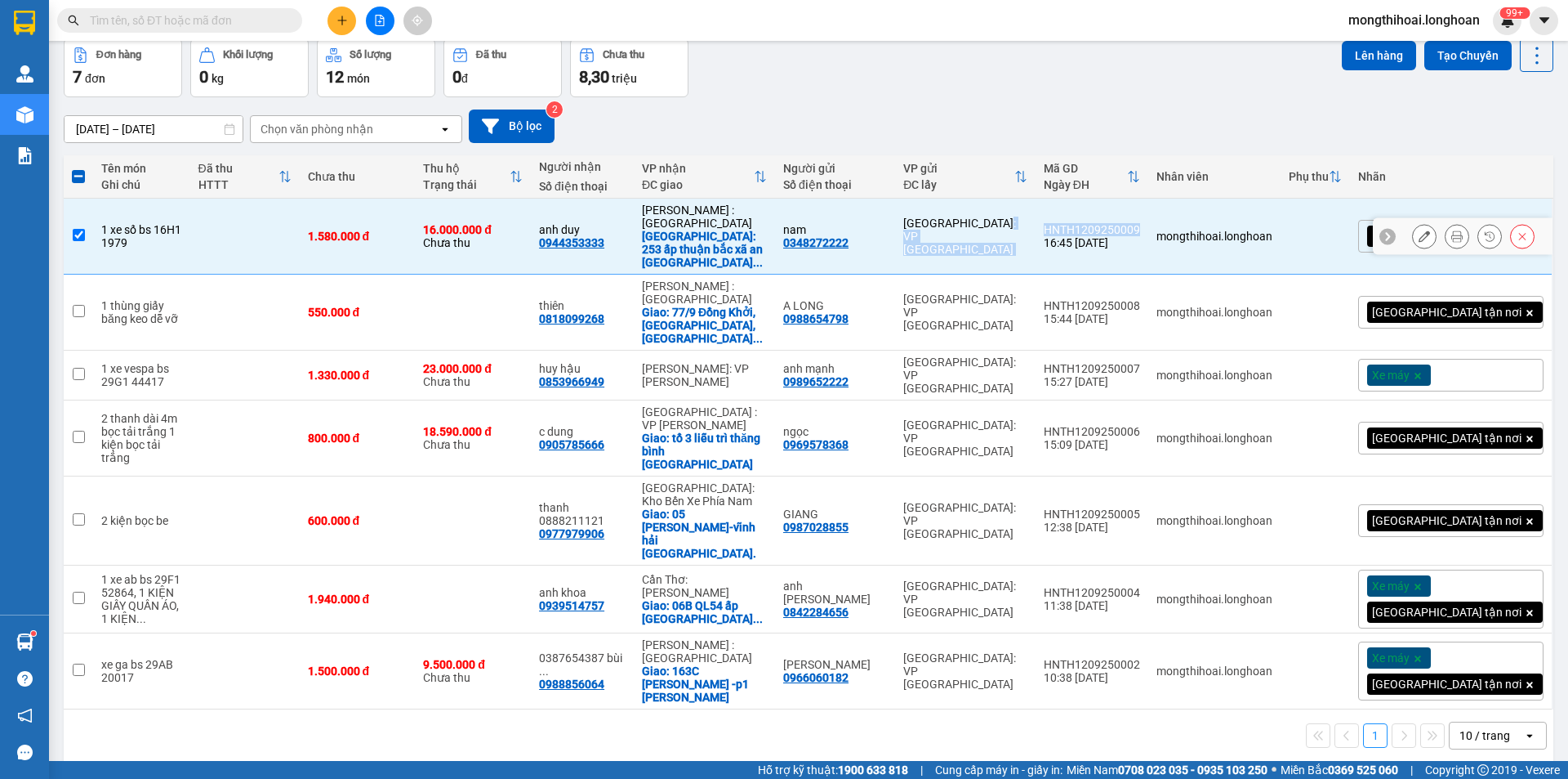
copy tr "[GEOGRAPHIC_DATA]: VP [GEOGRAPHIC_DATA]"
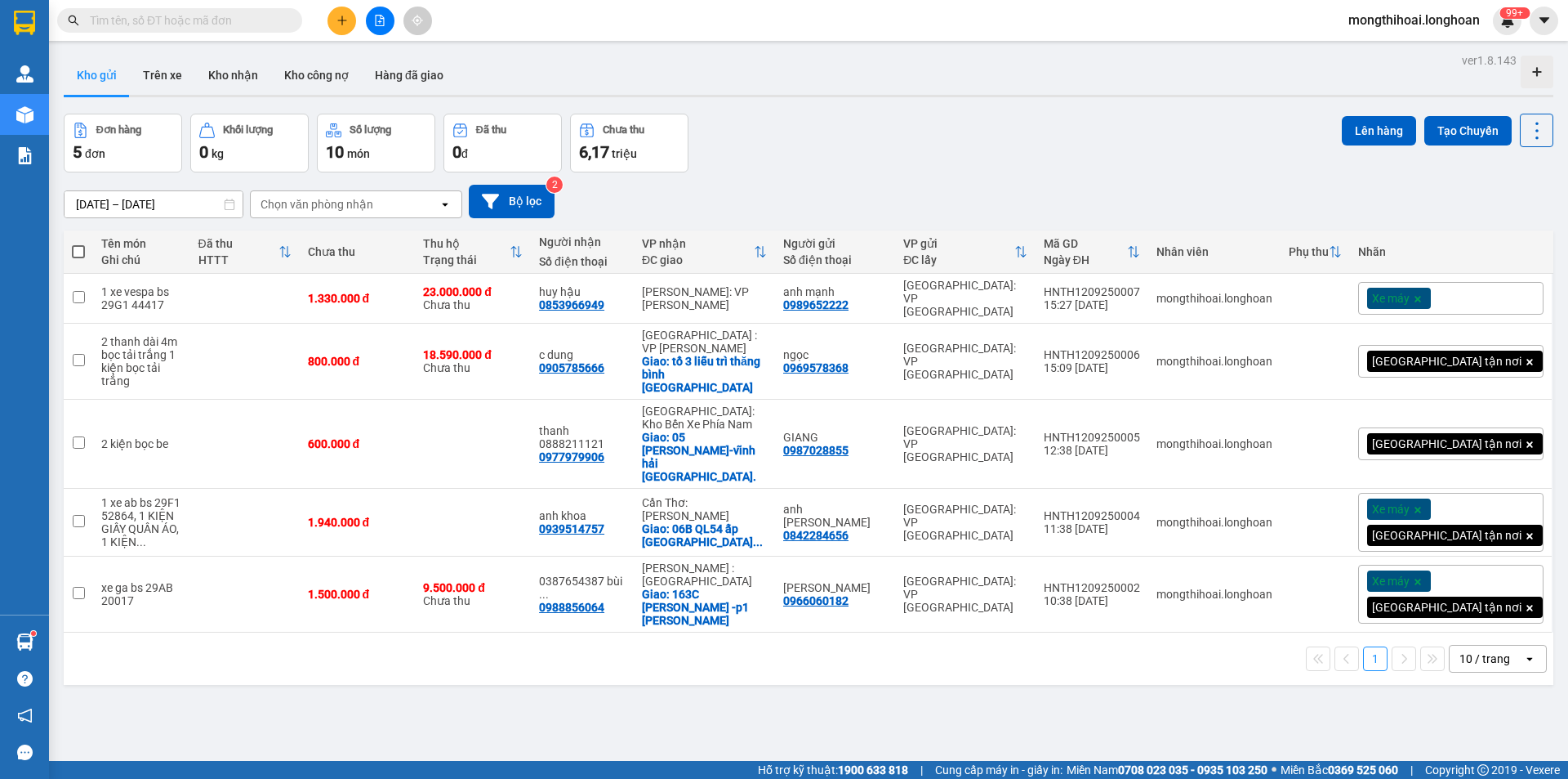
scroll to position [75, 0]
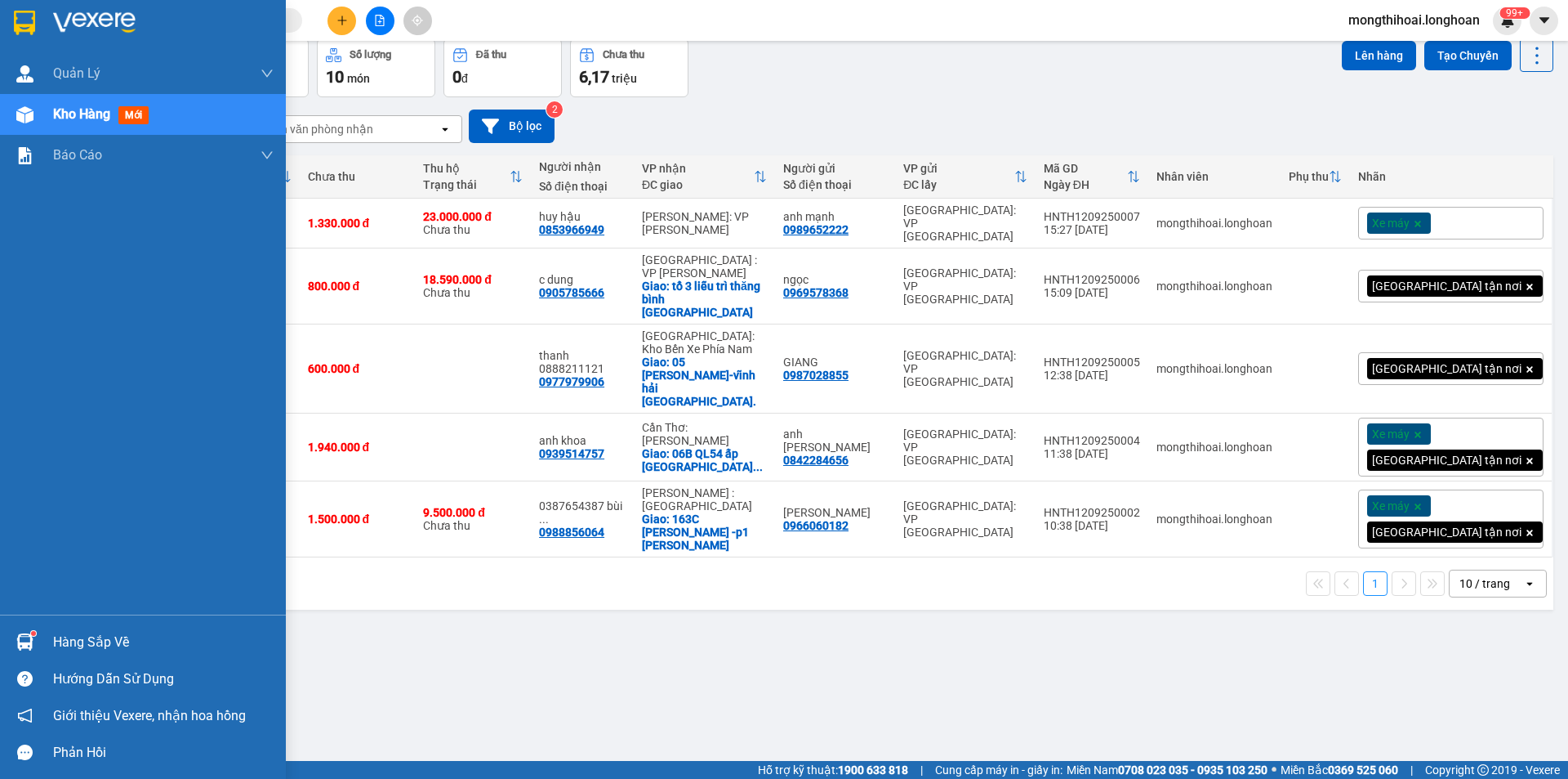
click at [0, 11] on div at bounding box center [143, 26] width 286 height 53
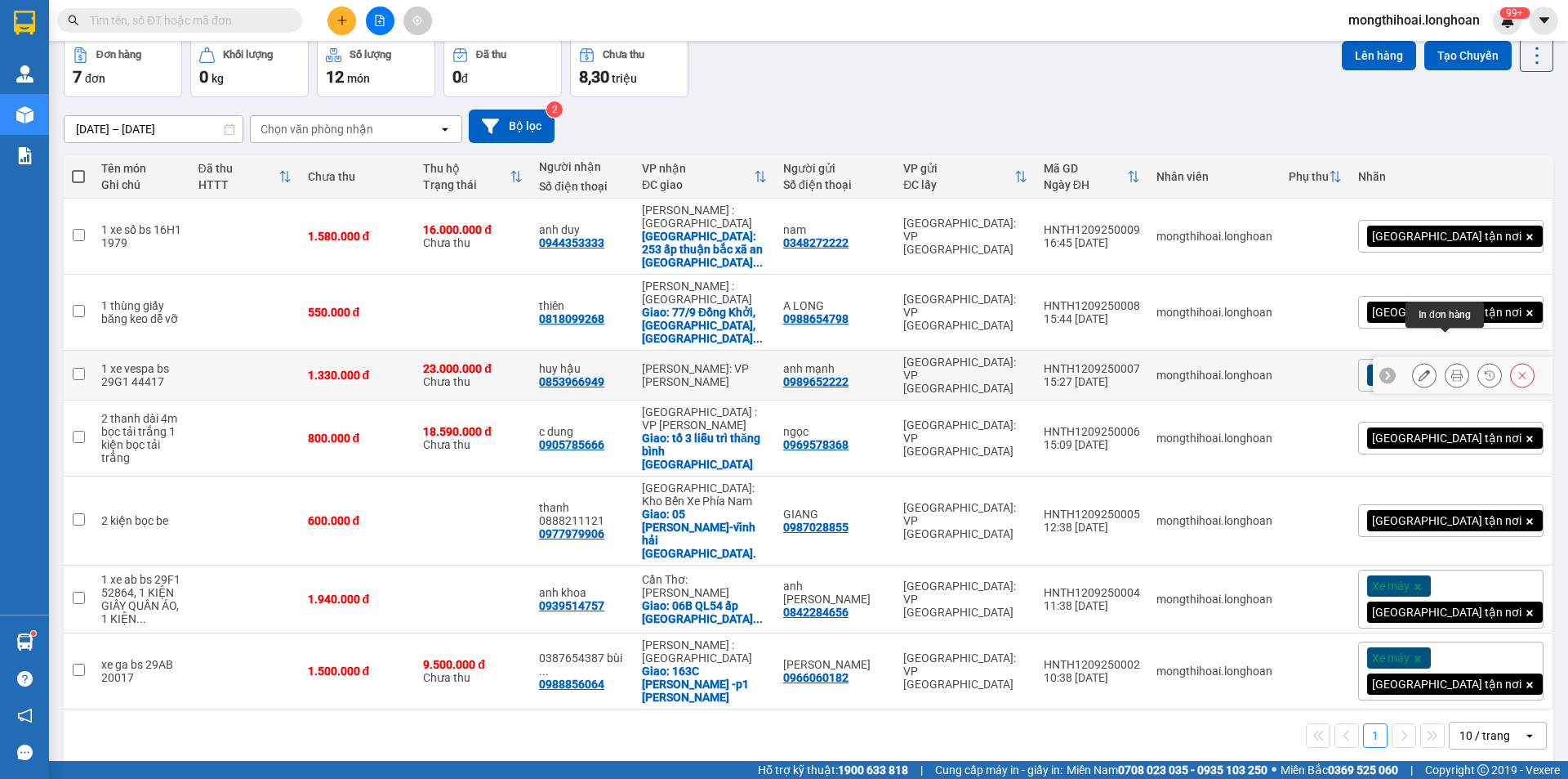
click at [1451, 369] on icon at bounding box center [1456, 375] width 12 height 12
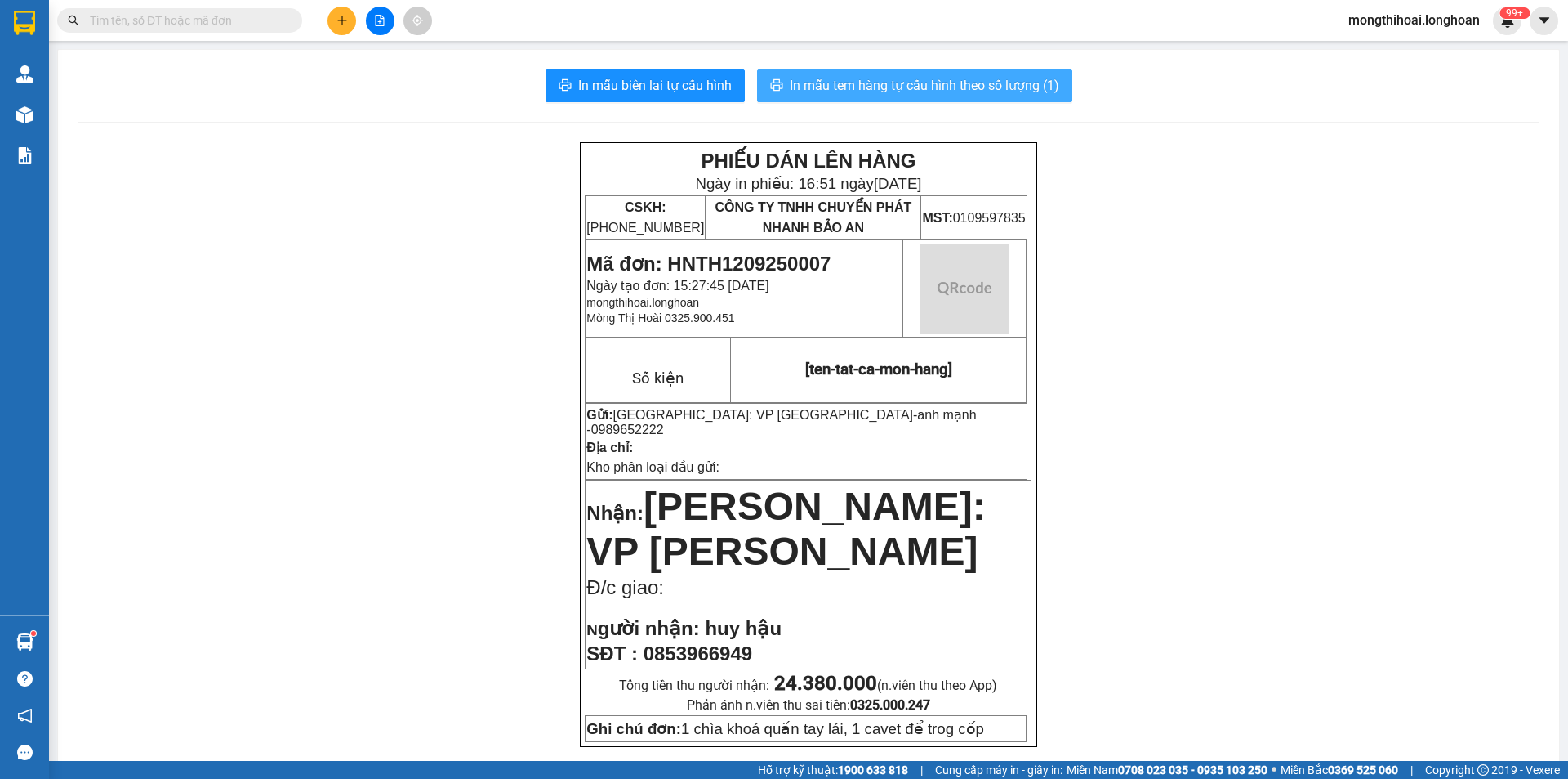
click at [887, 84] on span "In mẫu tem hàng tự cấu hình theo số lượng (1)" at bounding box center [923, 85] width 269 height 21
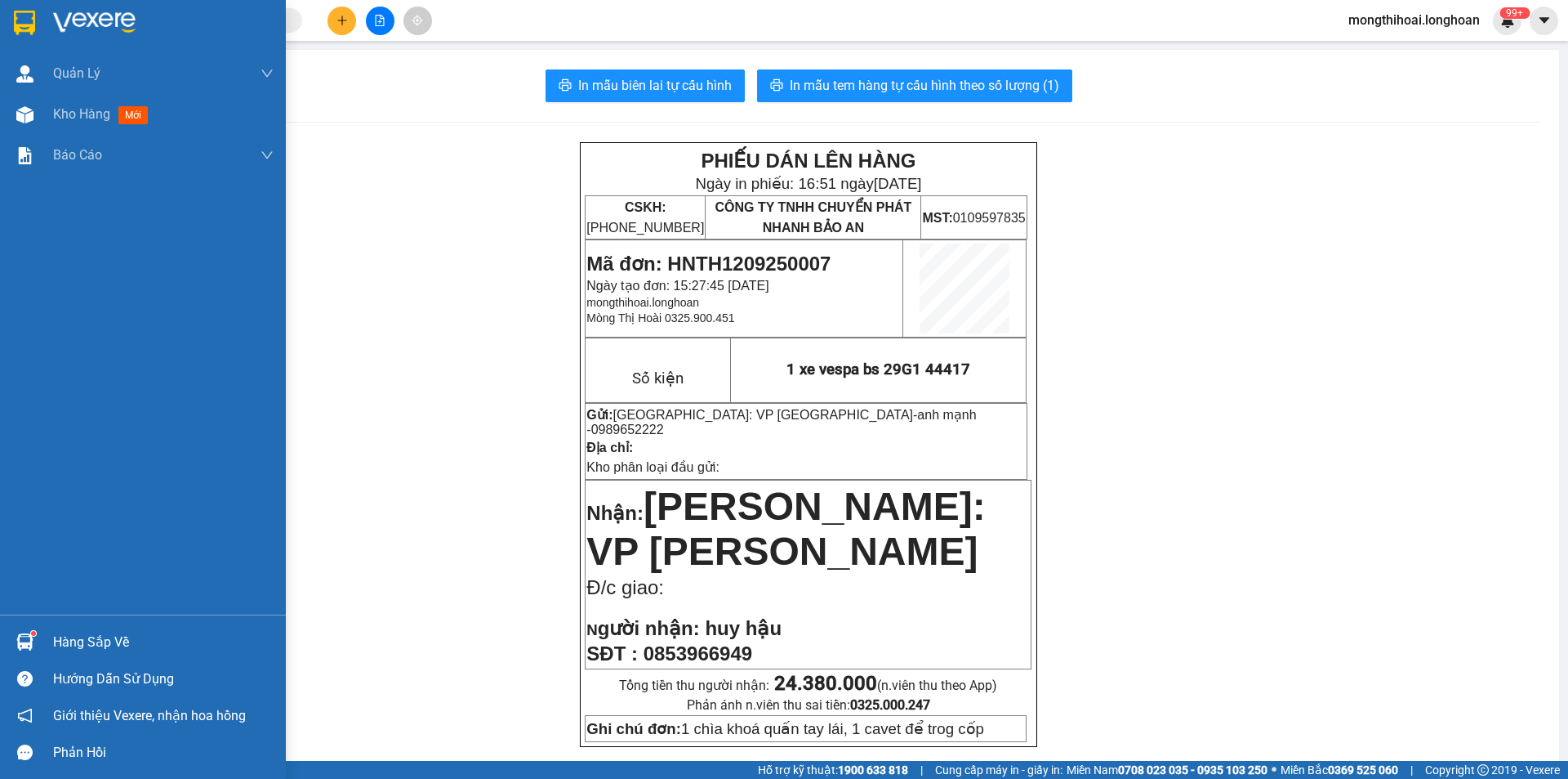
click at [3, 23] on div at bounding box center [143, 26] width 286 height 53
